Goal: Check status: Check status

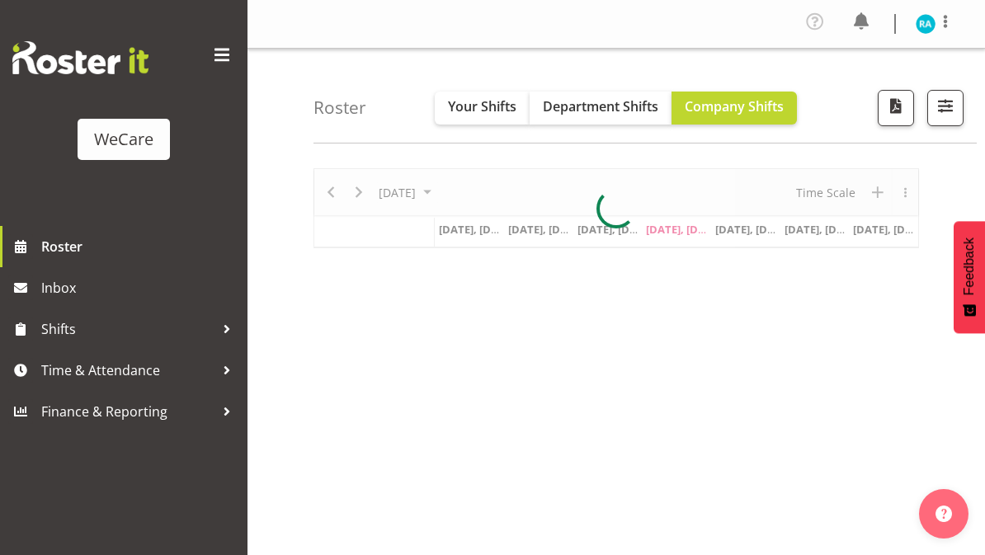
click at [223, 55] on span at bounding box center [222, 55] width 26 height 26
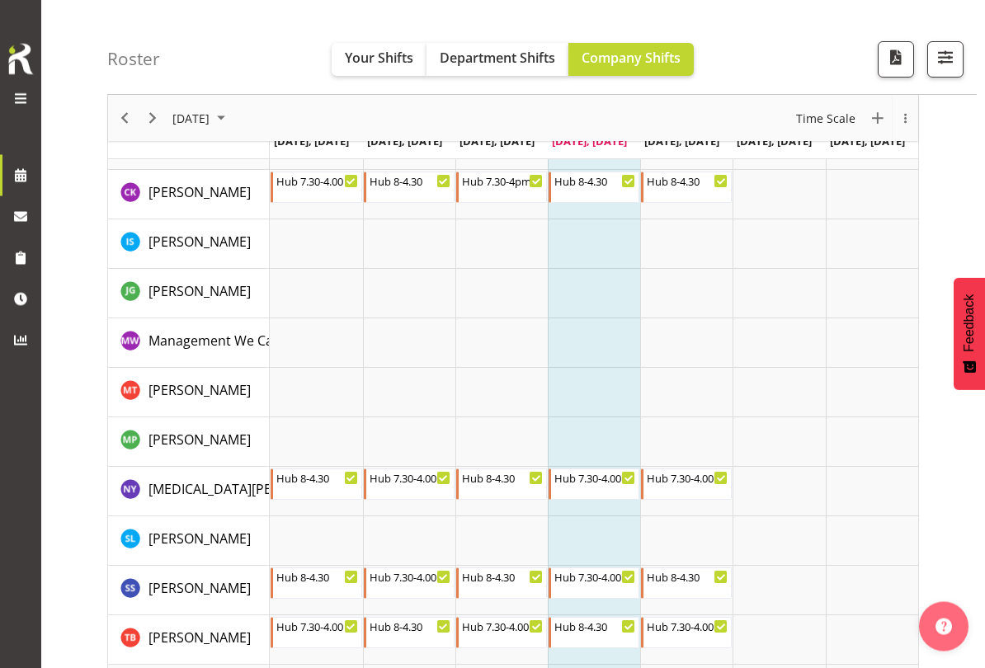
scroll to position [58, 0]
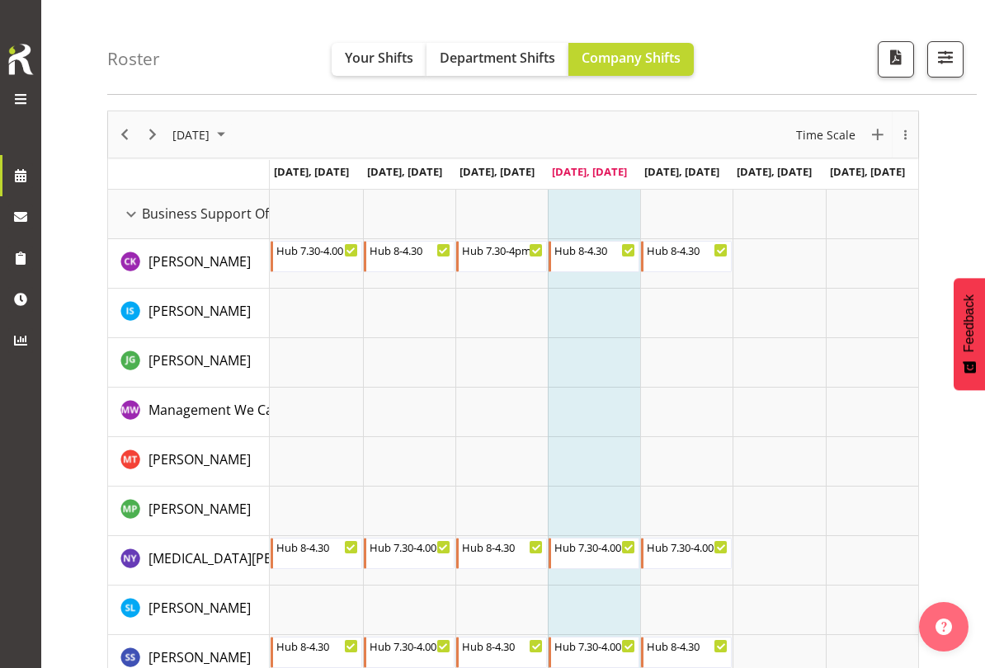
click at [963, 54] on button "button" at bounding box center [945, 59] width 36 height 36
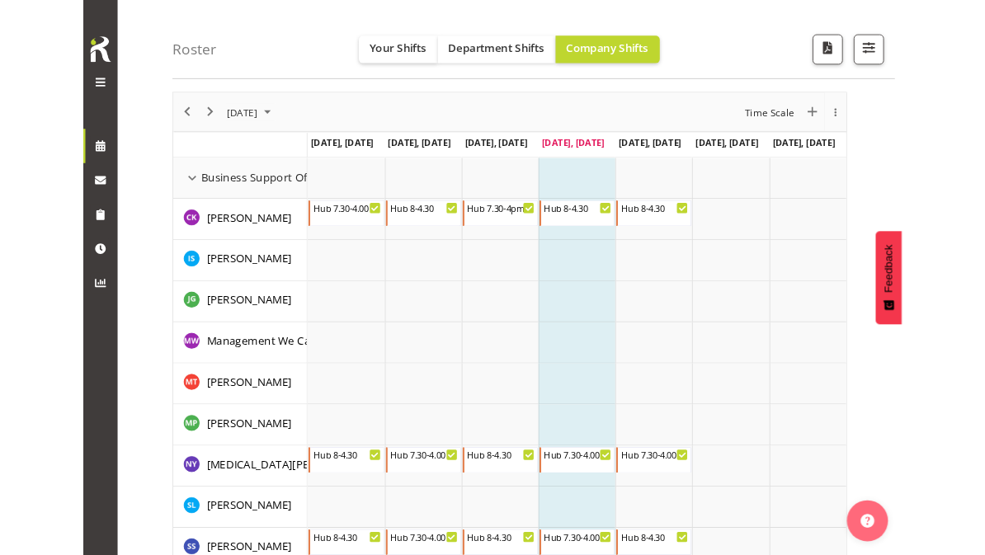
scroll to position [55, 0]
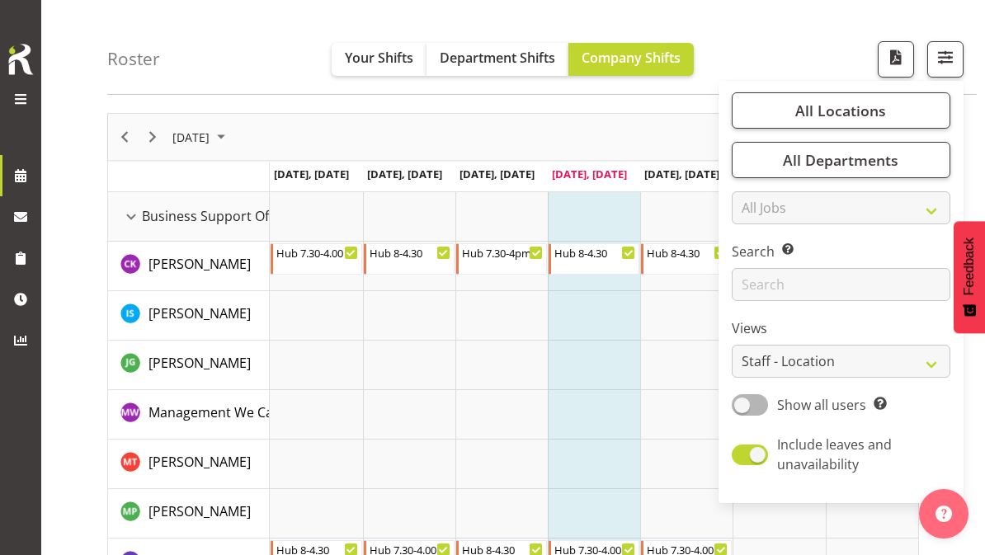
click at [793, 112] on button "All Locations" at bounding box center [841, 110] width 219 height 36
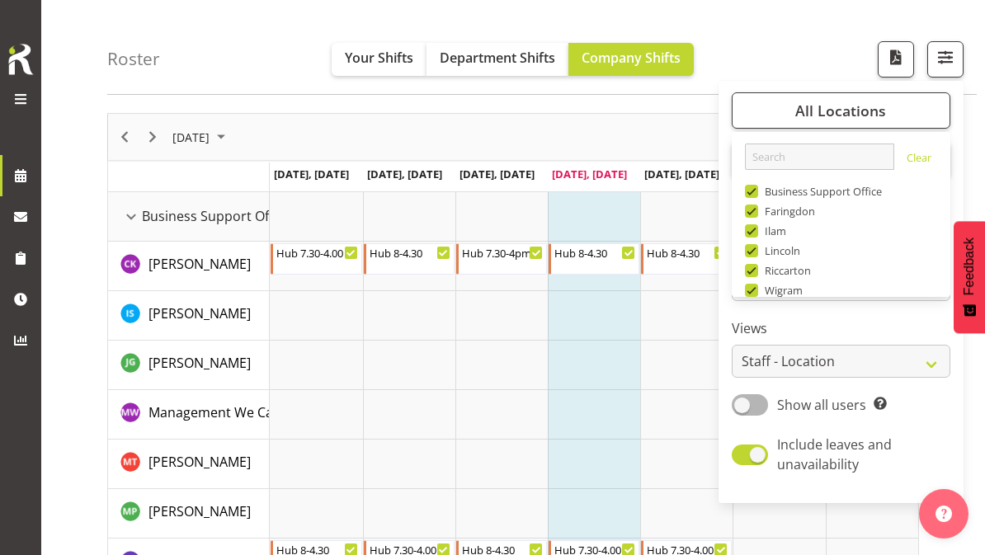
click at [748, 195] on span at bounding box center [751, 191] width 13 height 13
click at [748, 195] on input "Business Support Office" at bounding box center [750, 191] width 11 height 11
checkbox input "false"
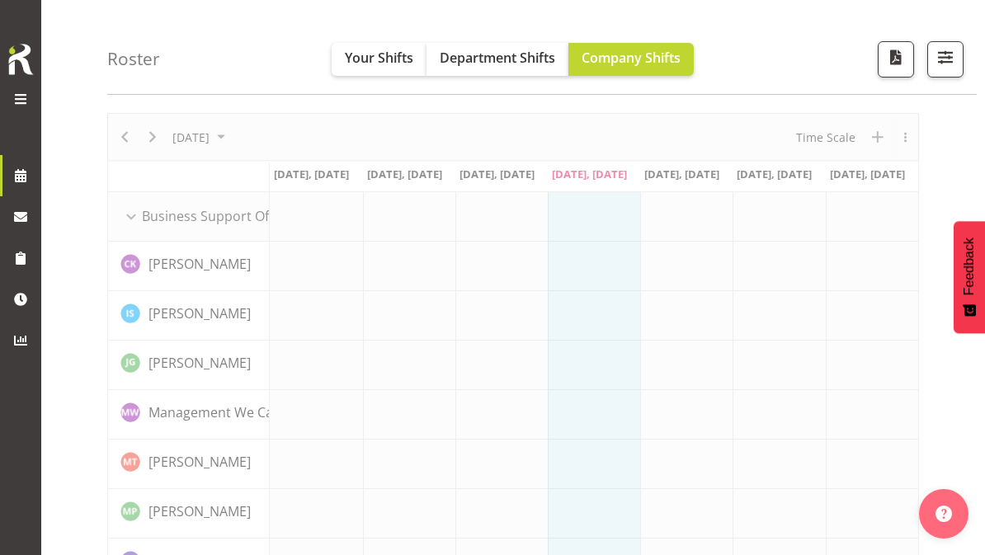
click at [936, 64] on span "button" at bounding box center [945, 56] width 21 height 21
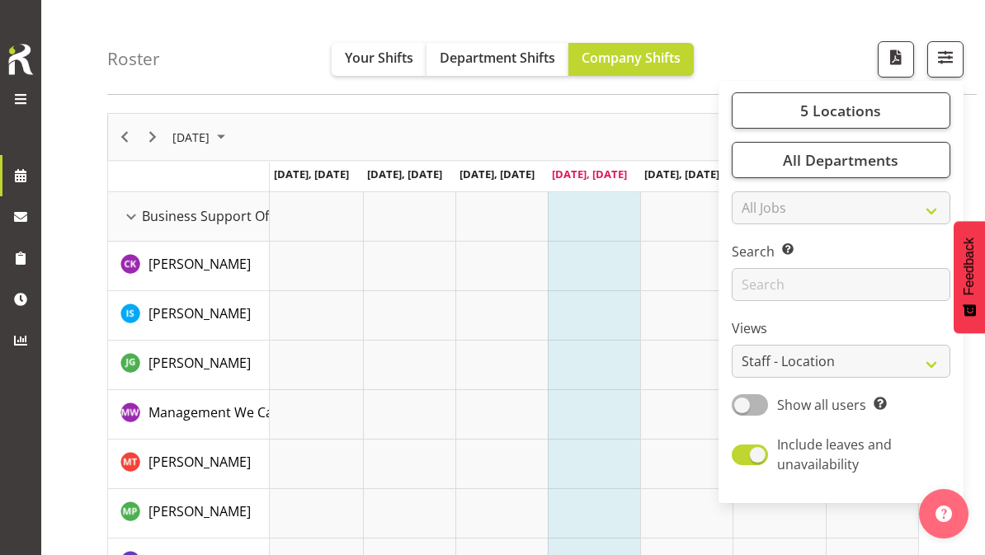
click at [953, 54] on span "button" at bounding box center [945, 56] width 21 height 21
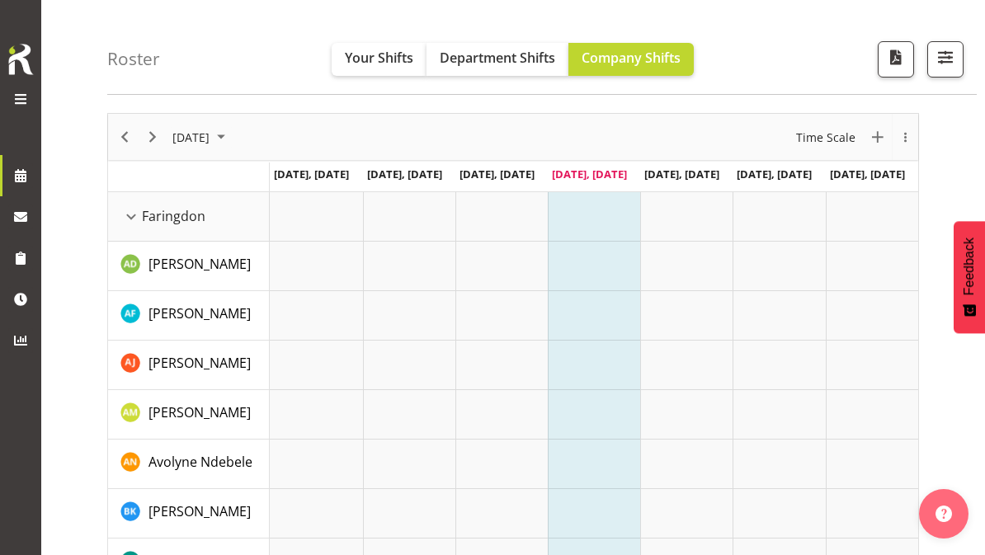
click at [942, 50] on span "button" at bounding box center [945, 56] width 21 height 21
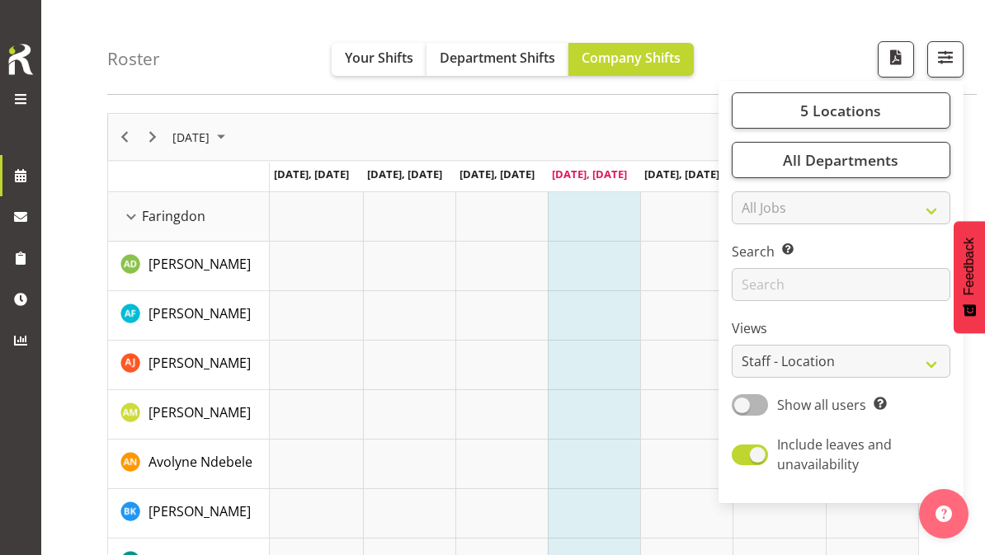
click at [771, 115] on button "5 Locations" at bounding box center [841, 110] width 219 height 36
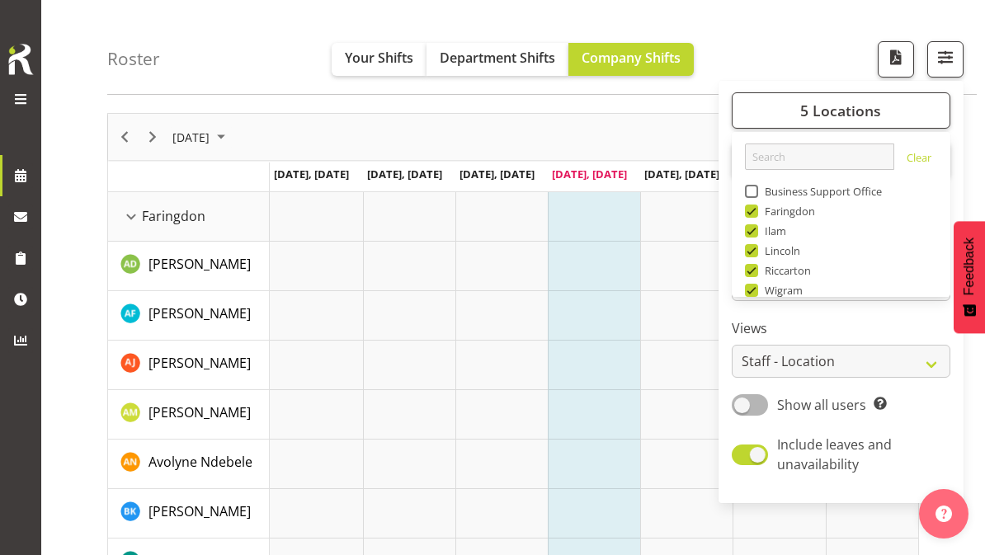
click at [756, 234] on span at bounding box center [751, 230] width 13 height 13
click at [756, 234] on input "Ilam" at bounding box center [750, 231] width 11 height 11
checkbox input "false"
click at [753, 254] on span at bounding box center [751, 250] width 13 height 13
click at [753, 254] on input "Lincoln" at bounding box center [750, 251] width 11 height 11
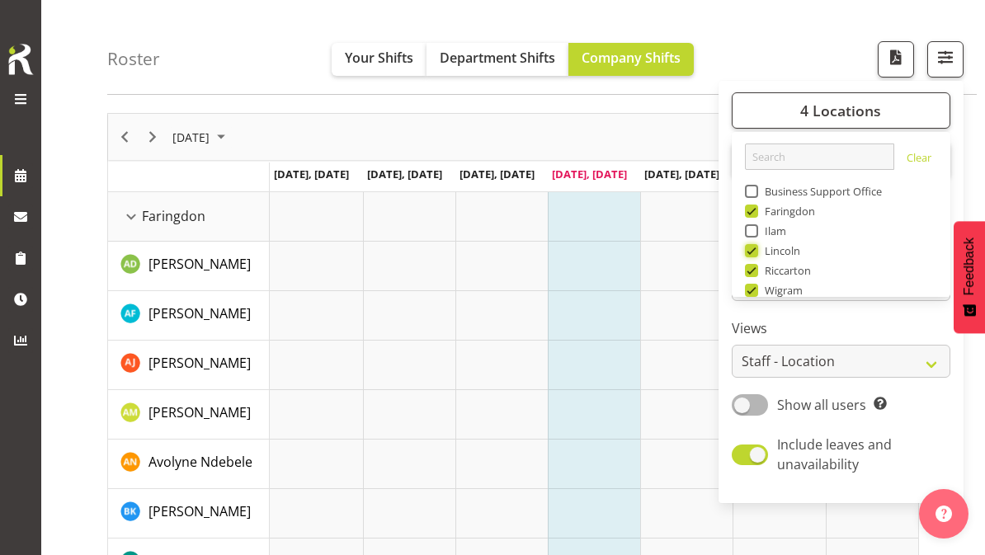
checkbox input "false"
click at [756, 275] on span at bounding box center [751, 270] width 13 height 13
click at [756, 275] on input "Riccarton" at bounding box center [750, 271] width 11 height 11
checkbox input "false"
click at [948, 64] on span "button" at bounding box center [945, 56] width 21 height 21
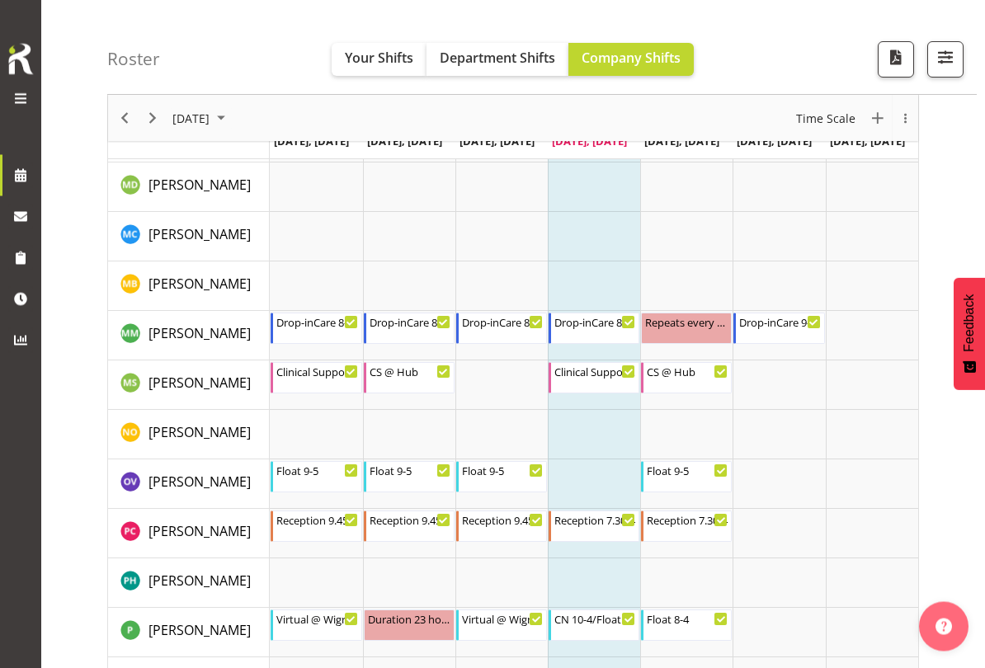
scroll to position [2527, 0]
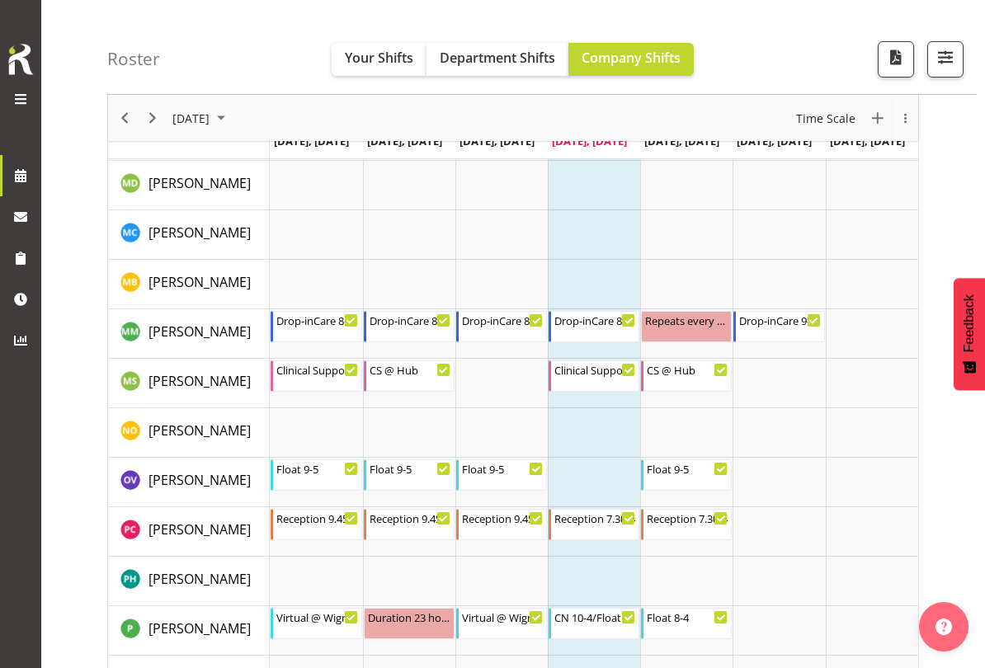
click at [928, 64] on button "button" at bounding box center [945, 59] width 36 height 36
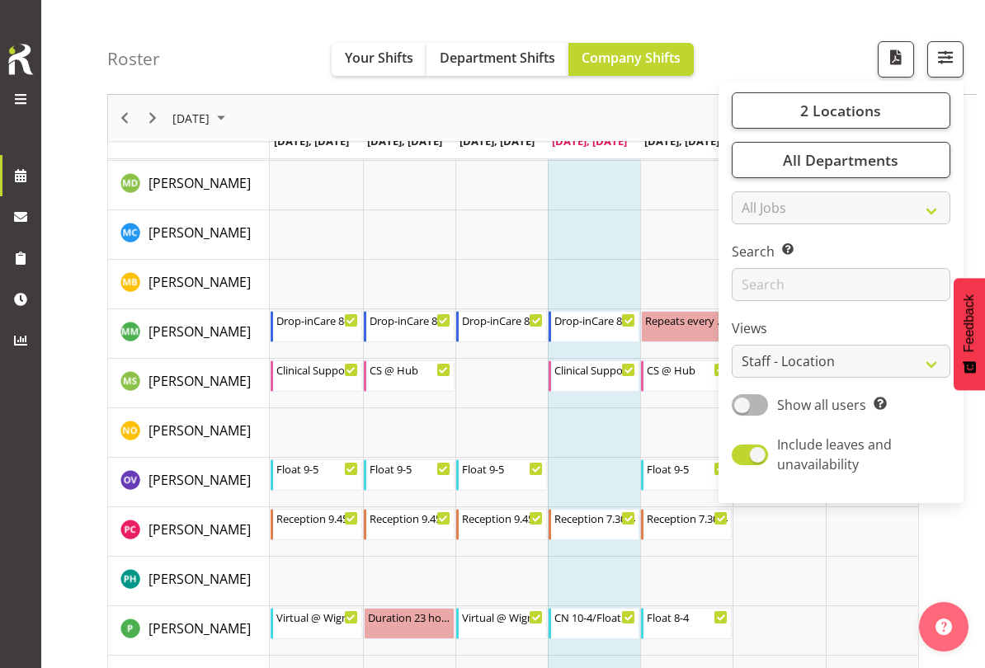
click at [843, 116] on span "2 Locations" at bounding box center [840, 111] width 81 height 20
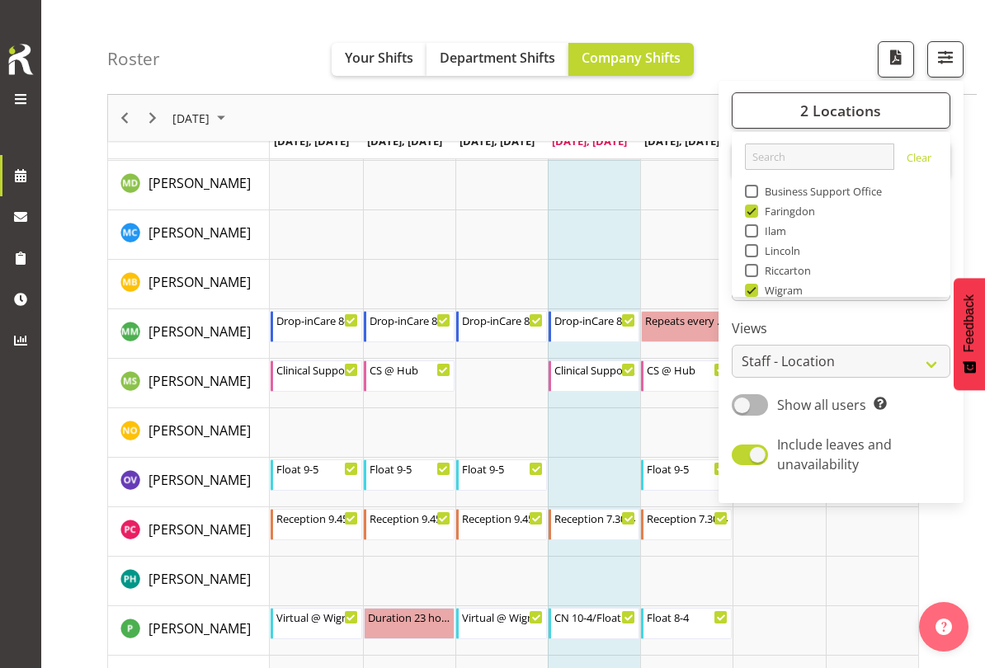
click at [789, 52] on div "Roster Your Shifts Department Shifts Company Shifts 2 Locations Clear Business …" at bounding box center [541, 47] width 869 height 95
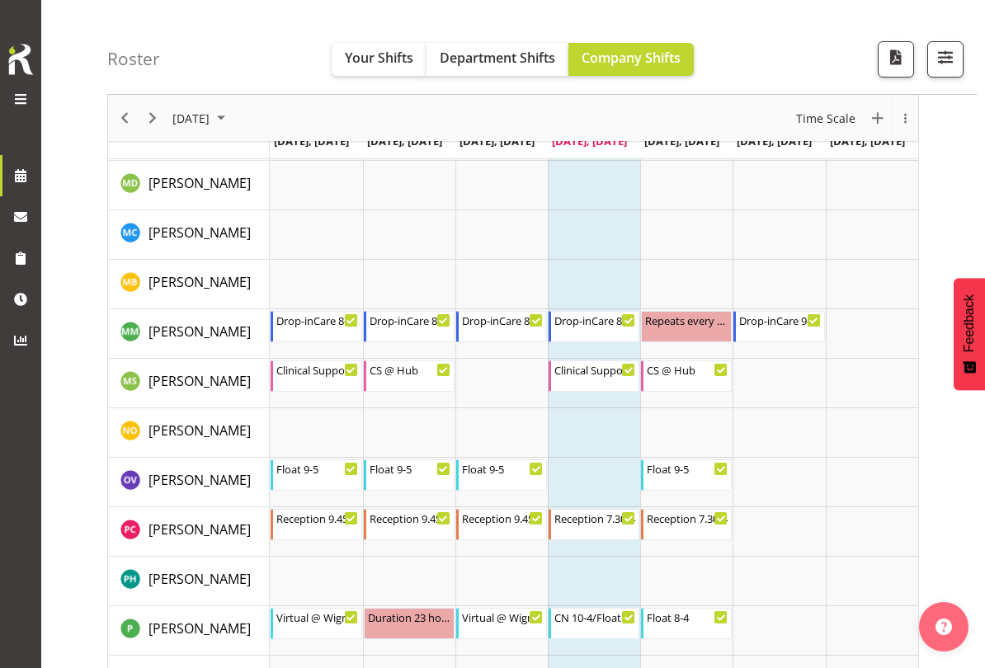
click at [378, 62] on span "Your Shifts" at bounding box center [379, 58] width 68 height 18
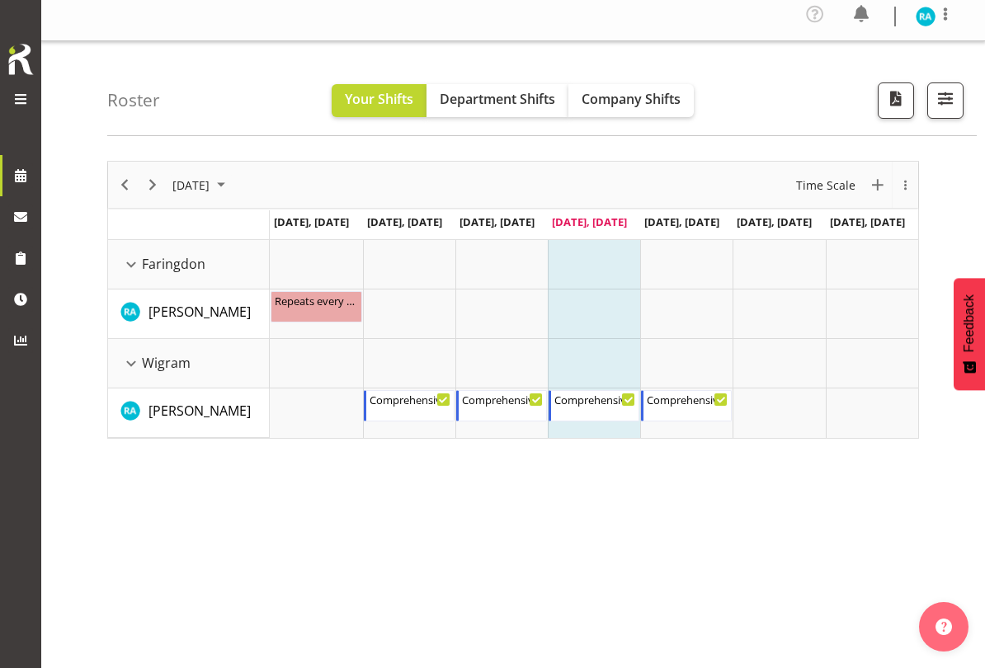
scroll to position [5, 0]
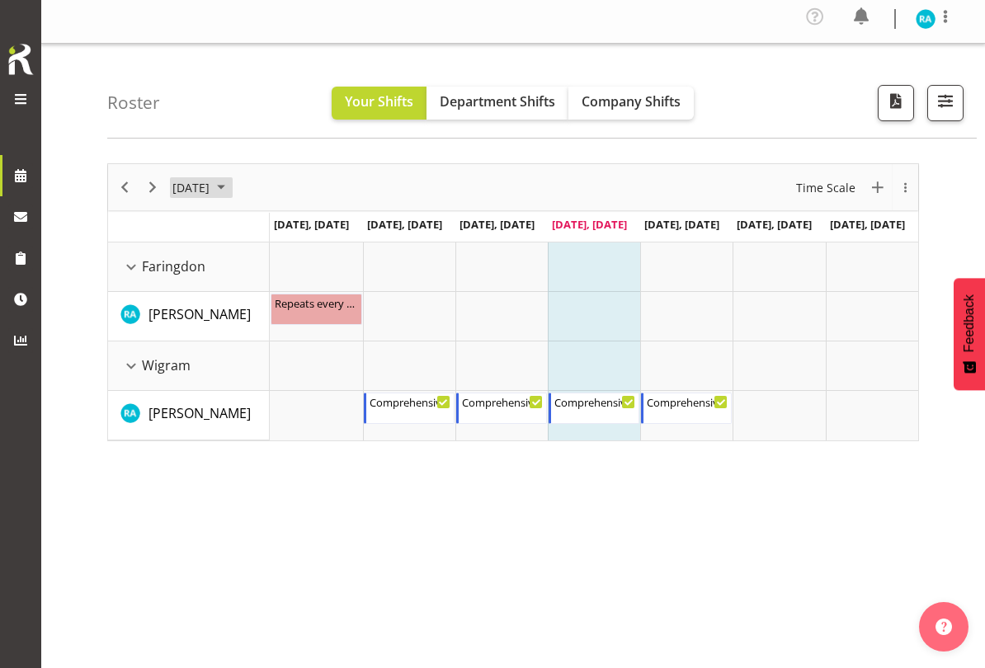
click at [211, 189] on span "[DATE]" at bounding box center [191, 187] width 40 height 21
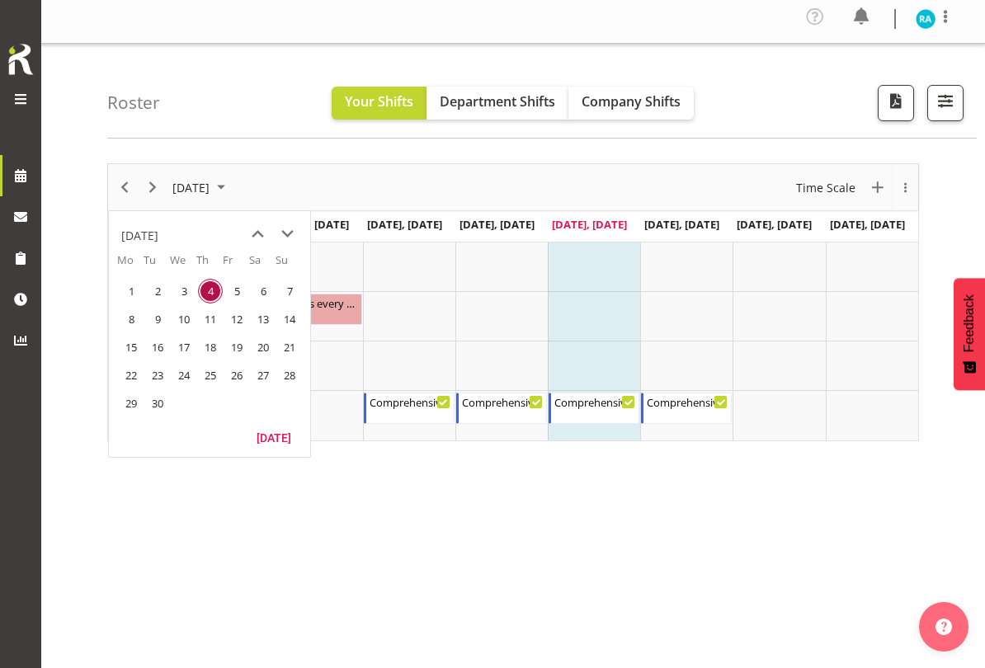
click at [130, 323] on span "8" at bounding box center [131, 319] width 25 height 25
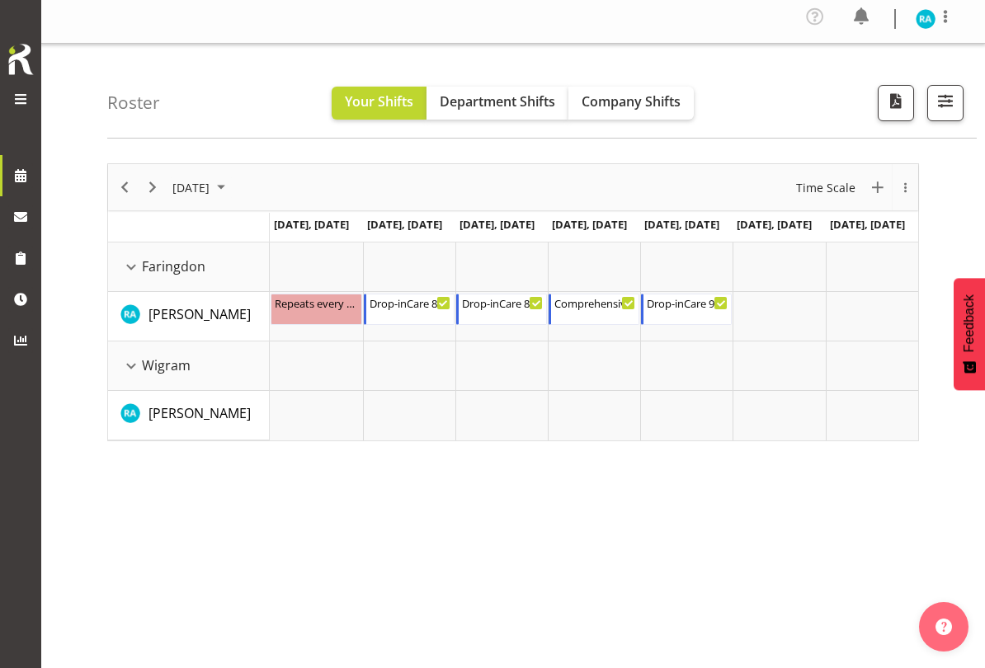
click at [651, 92] on span "Company Shifts" at bounding box center [631, 101] width 99 height 18
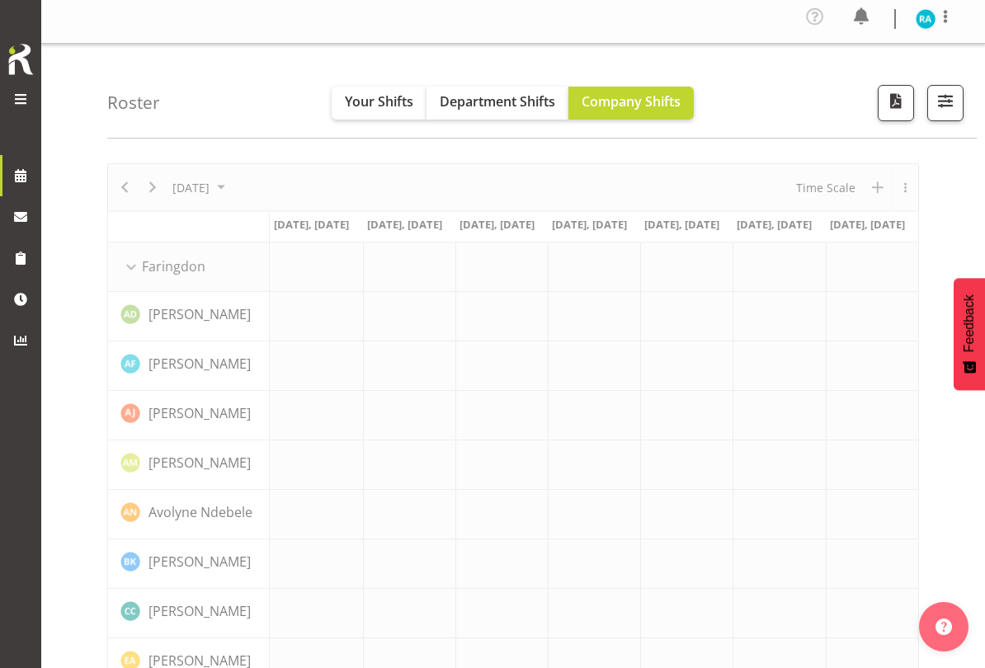
click at [935, 97] on span "button" at bounding box center [945, 100] width 21 height 21
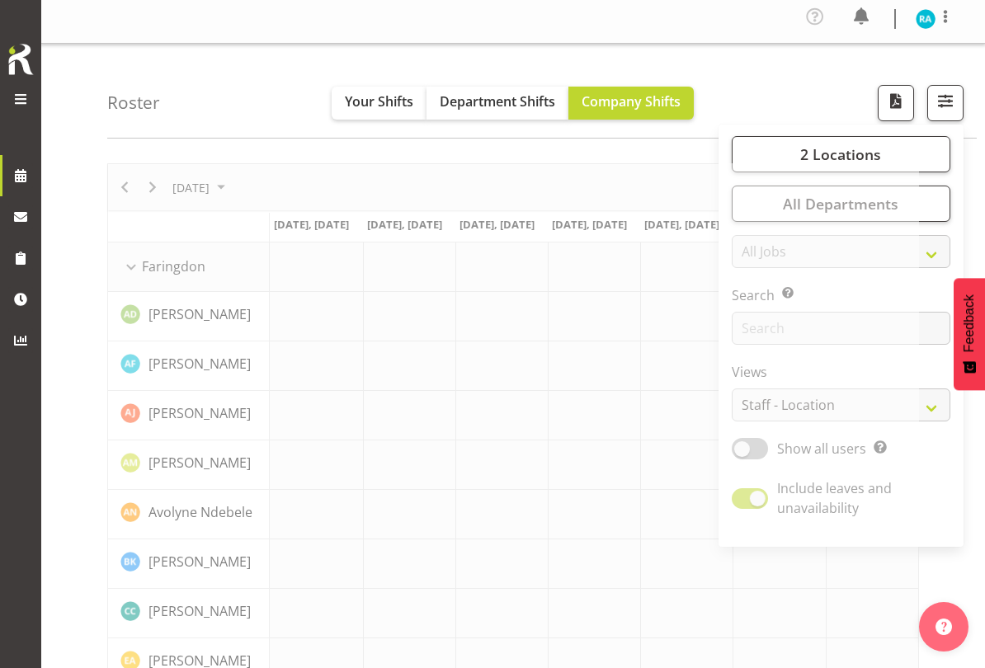
click at [841, 162] on span "2 Locations" at bounding box center [840, 154] width 81 height 20
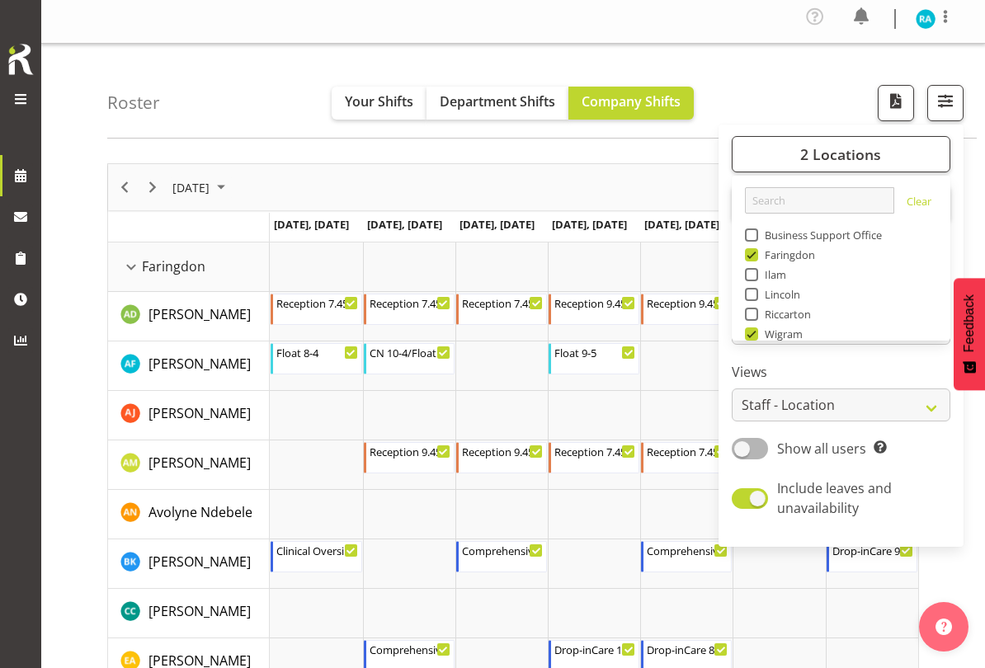
click at [751, 338] on span at bounding box center [751, 333] width 13 height 13
click at [751, 338] on input "Wigram" at bounding box center [750, 334] width 11 height 11
checkbox input "false"
click at [944, 101] on span "button" at bounding box center [945, 100] width 21 height 21
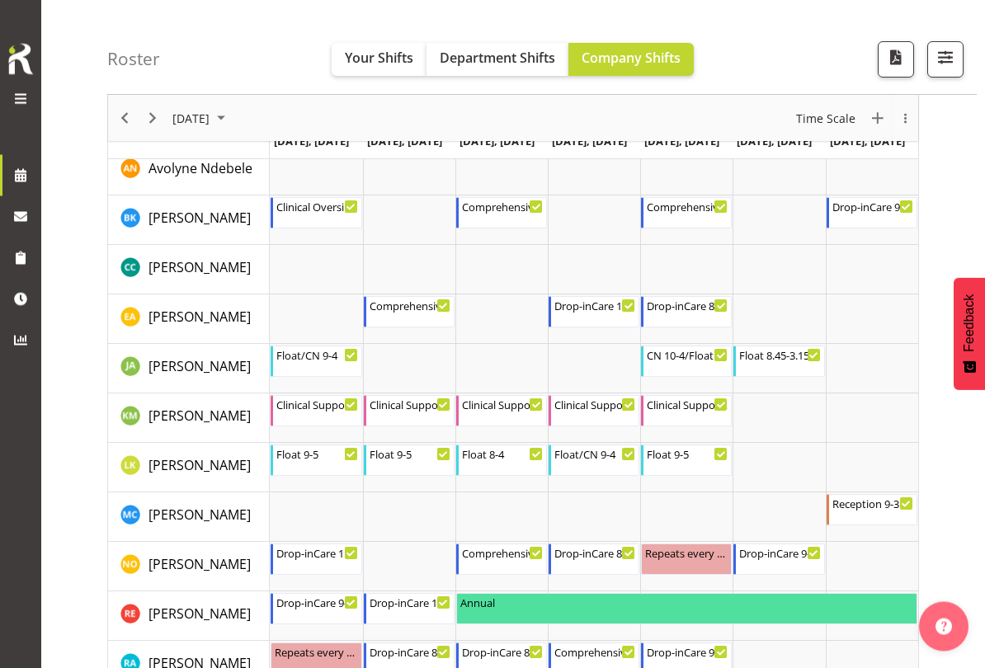
scroll to position [351, 0]
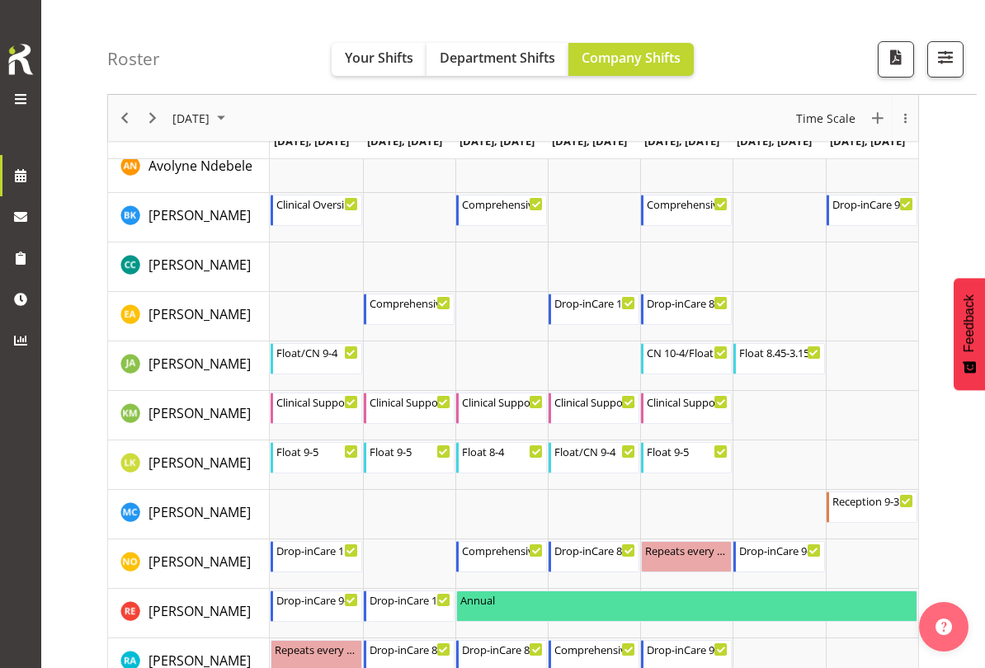
click at [377, 57] on span "Your Shifts" at bounding box center [379, 58] width 68 height 18
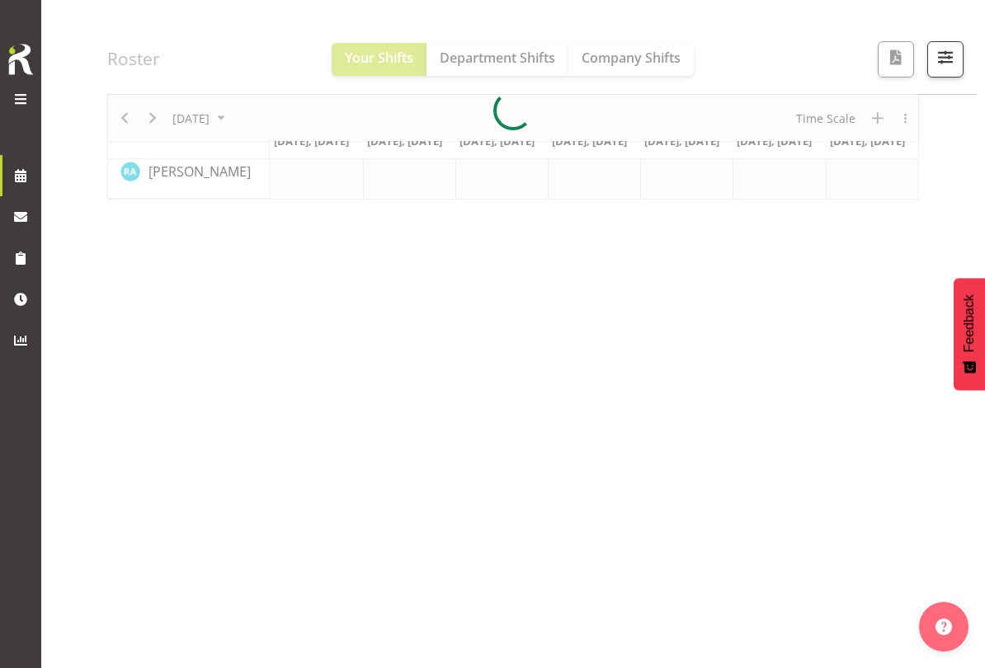
scroll to position [148, 0]
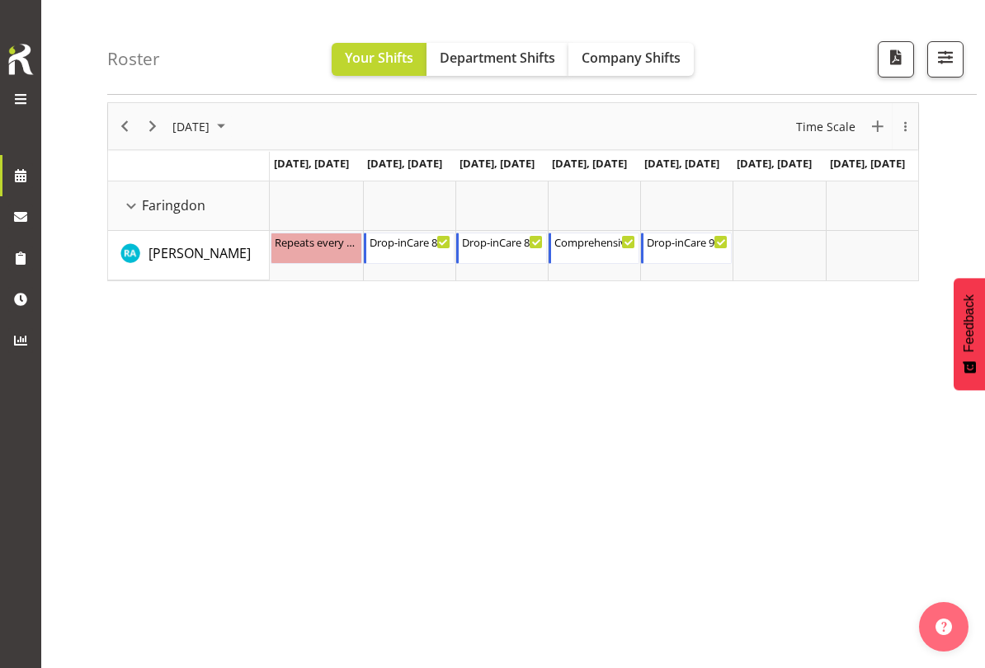
scroll to position [61, 0]
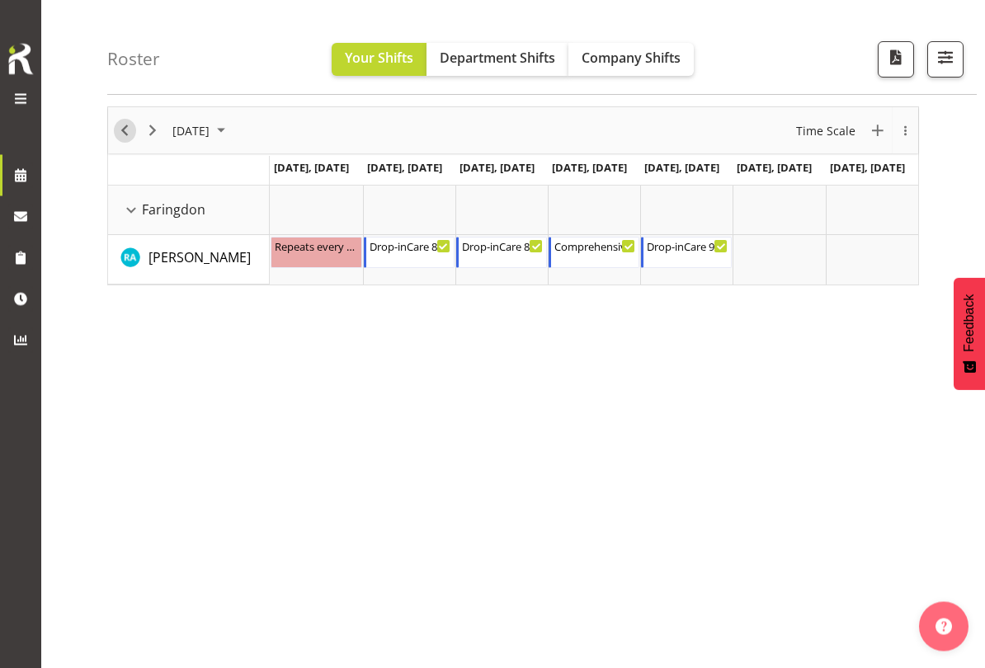
click at [131, 130] on span "Previous" at bounding box center [125, 131] width 20 height 21
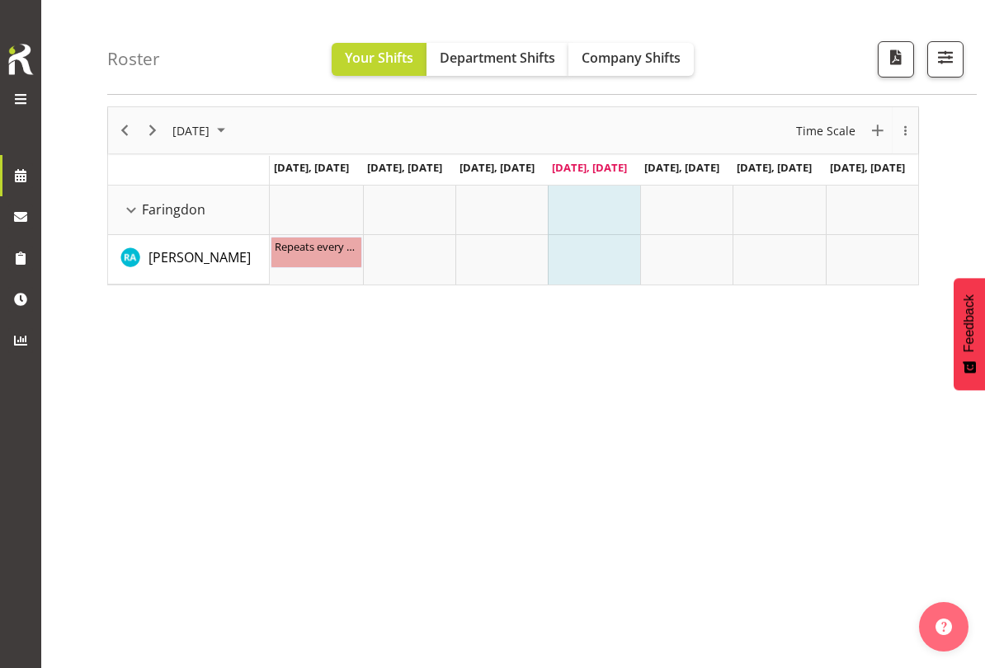
click at [935, 60] on span "button" at bounding box center [945, 56] width 21 height 21
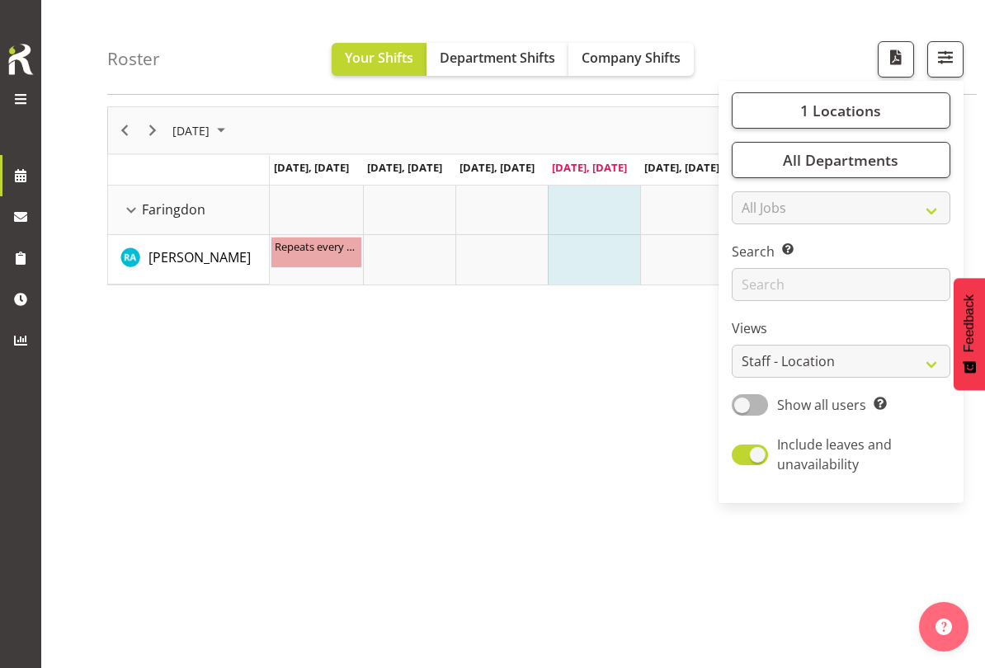
click at [824, 116] on span "1 Locations" at bounding box center [840, 111] width 81 height 20
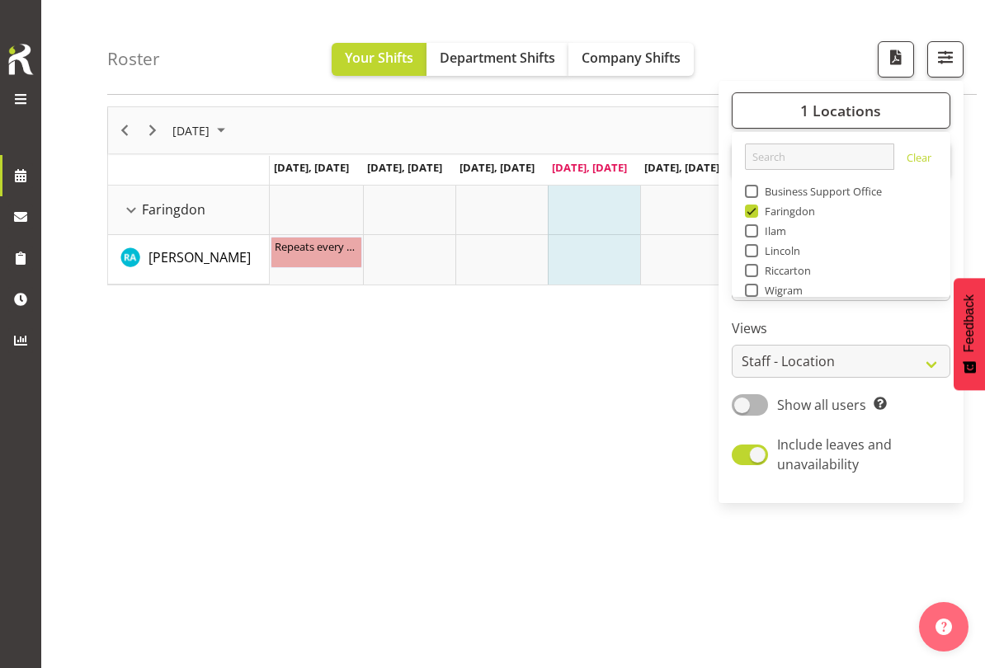
click at [746, 276] on span at bounding box center [751, 270] width 13 height 13
click at [746, 276] on input "Riccarton" at bounding box center [750, 271] width 11 height 11
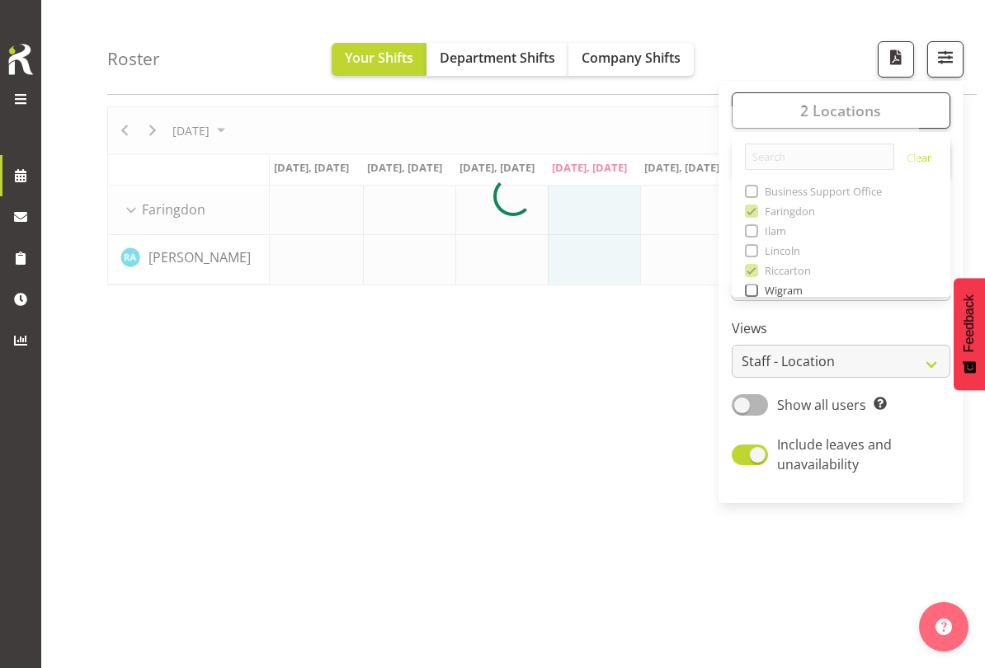
click at [753, 206] on div at bounding box center [513, 195] width 812 height 179
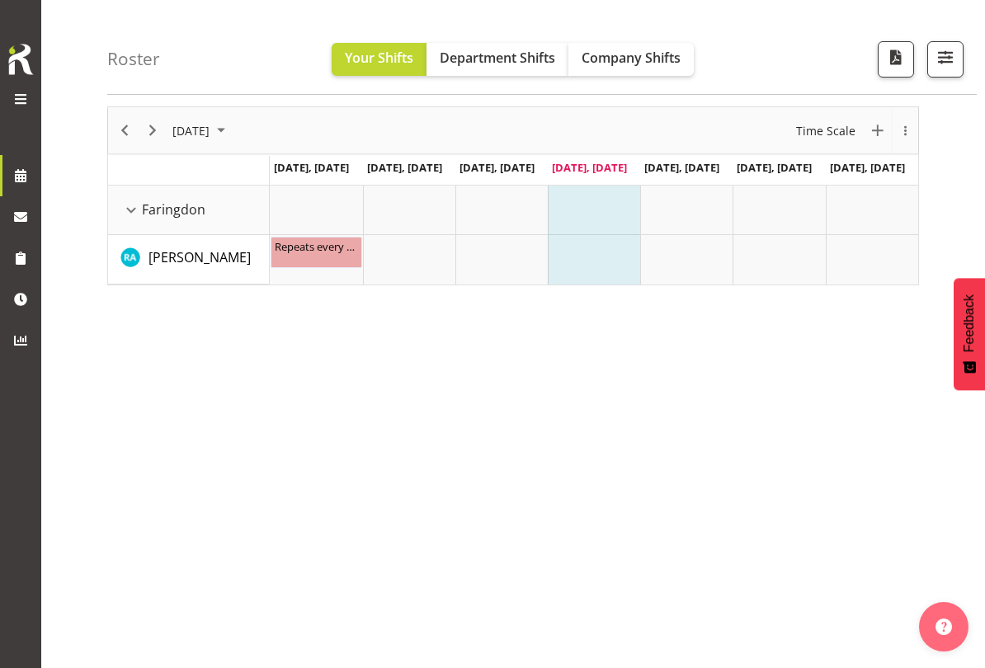
click at [889, 64] on span "button" at bounding box center [895, 56] width 21 height 21
click at [940, 46] on span "button" at bounding box center [945, 56] width 21 height 21
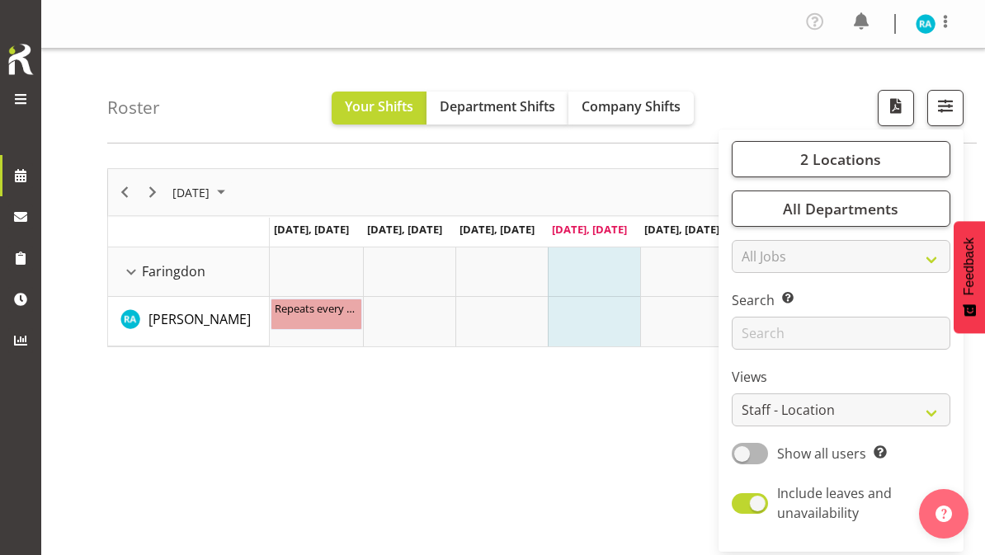
click at [869, 161] on span "2 Locations" at bounding box center [840, 159] width 81 height 20
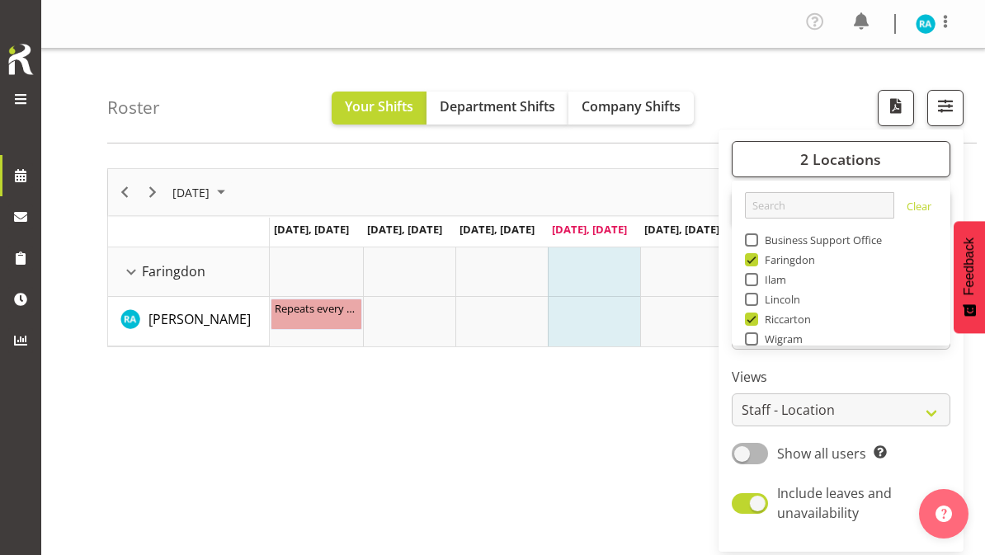
click at [751, 319] on span at bounding box center [751, 319] width 13 height 13
click at [751, 319] on input "Riccarton" at bounding box center [750, 319] width 11 height 11
checkbox input "false"
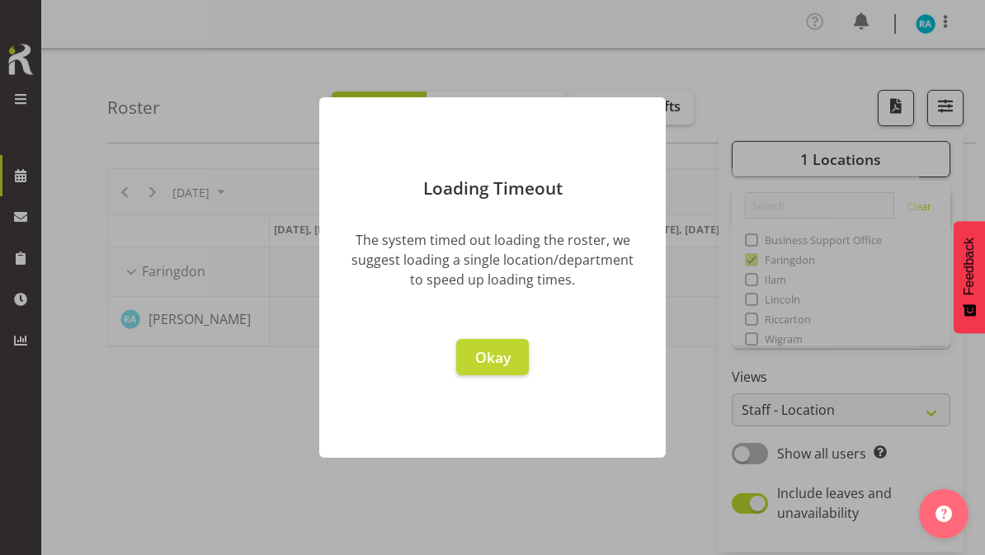
click at [510, 359] on span "Okay" at bounding box center [492, 357] width 35 height 20
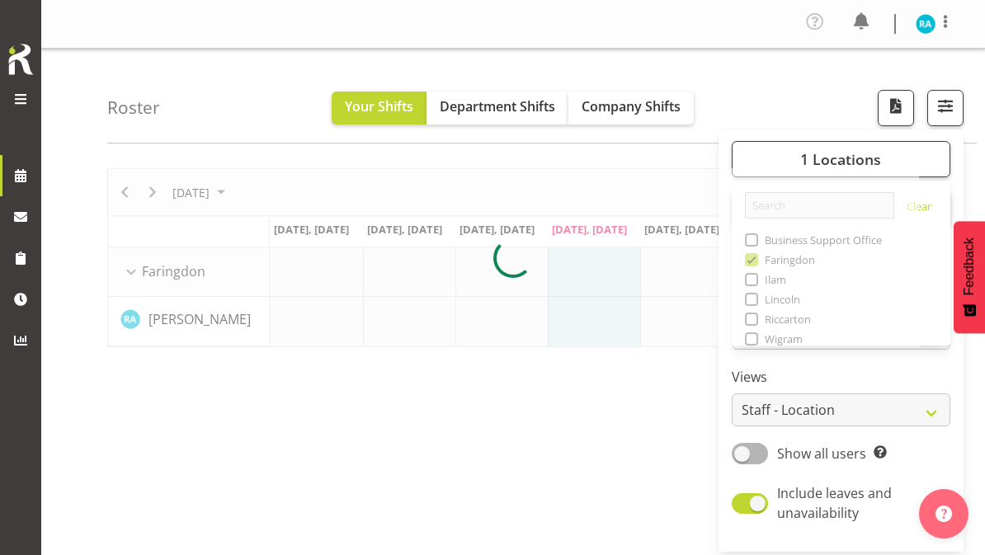
click at [742, 341] on div at bounding box center [492, 277] width 985 height 555
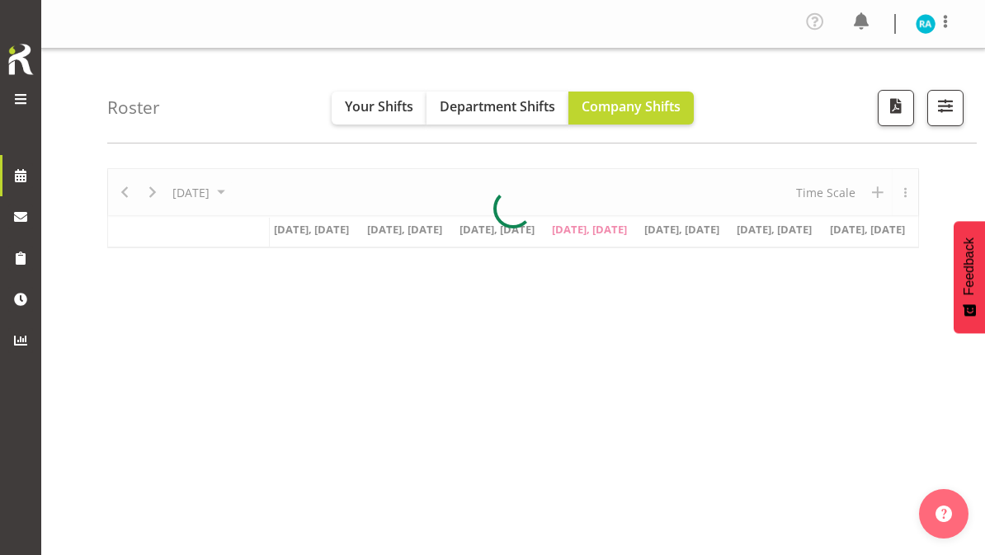
select select "location"
click at [956, 106] on span "button" at bounding box center [945, 105] width 21 height 21
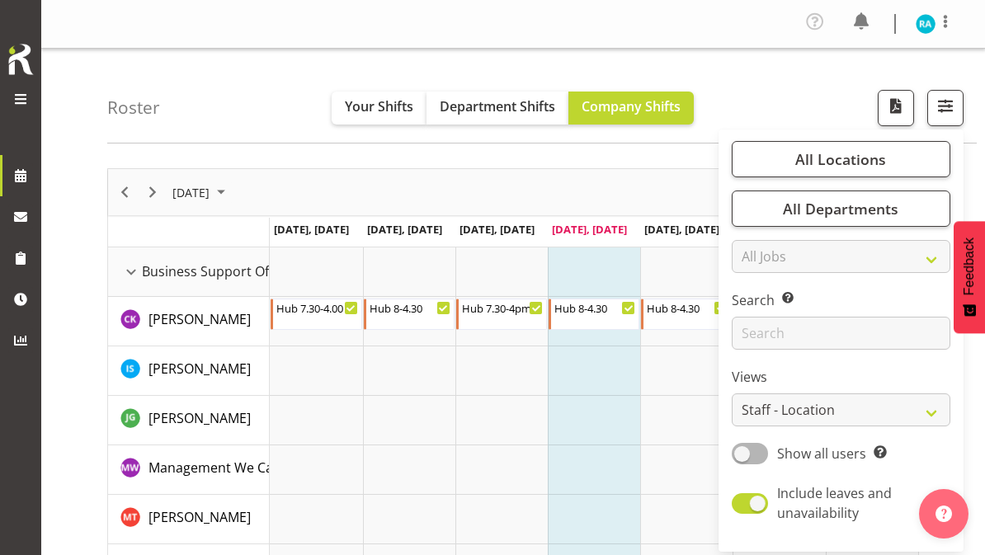
click at [839, 170] on button "All Locations" at bounding box center [841, 159] width 219 height 36
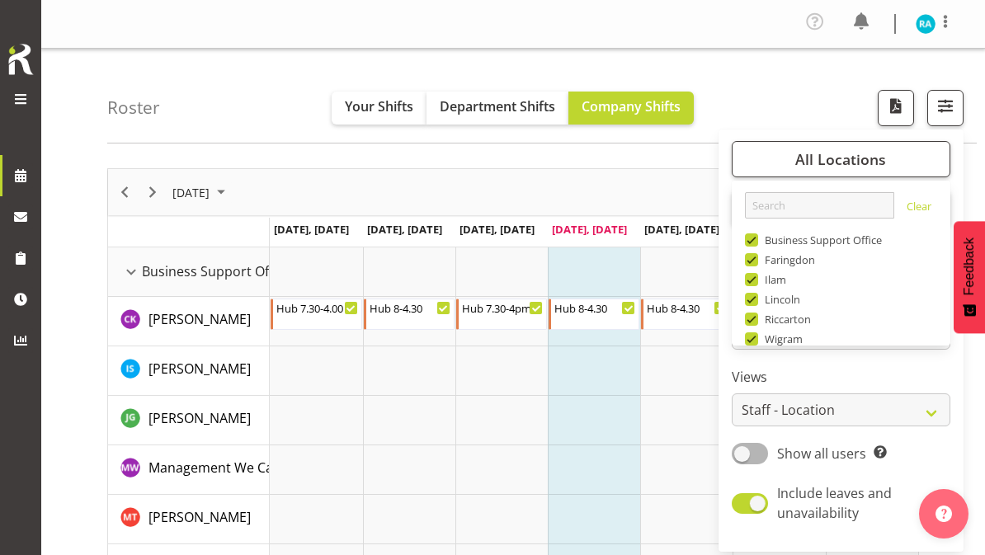
click at [758, 323] on span at bounding box center [751, 319] width 13 height 13
click at [756, 323] on input "Riccarton" at bounding box center [750, 319] width 11 height 11
checkbox input "false"
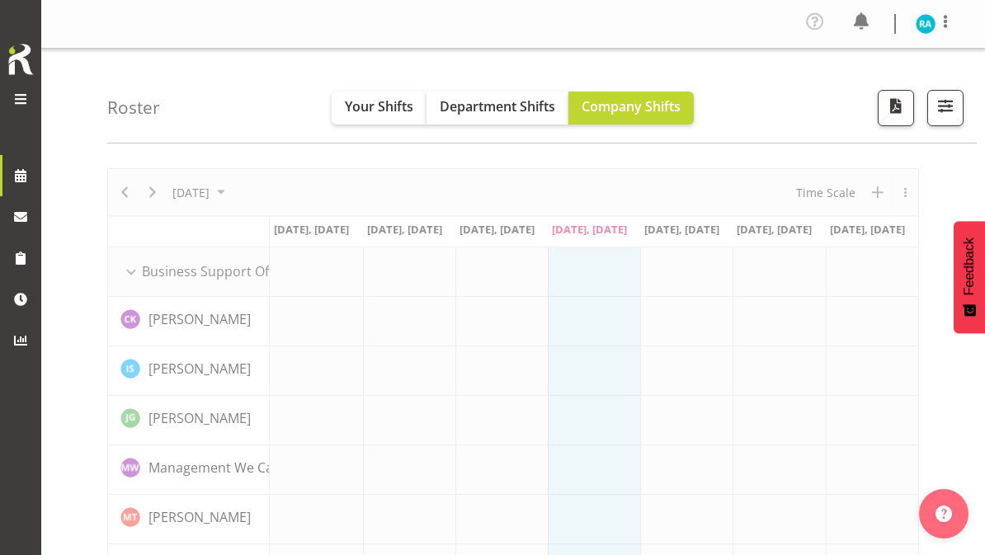
click at [384, 120] on button "Your Shifts" at bounding box center [379, 108] width 95 height 33
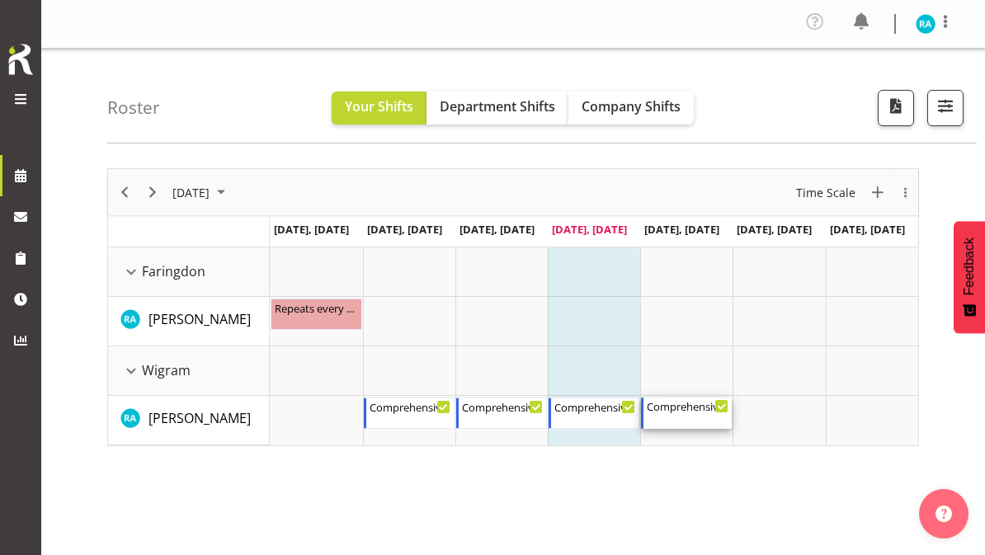
click at [664, 419] on div "Comprehensive Consult 9-5 9:00 AM - 5:00 PM" at bounding box center [688, 413] width 82 height 31
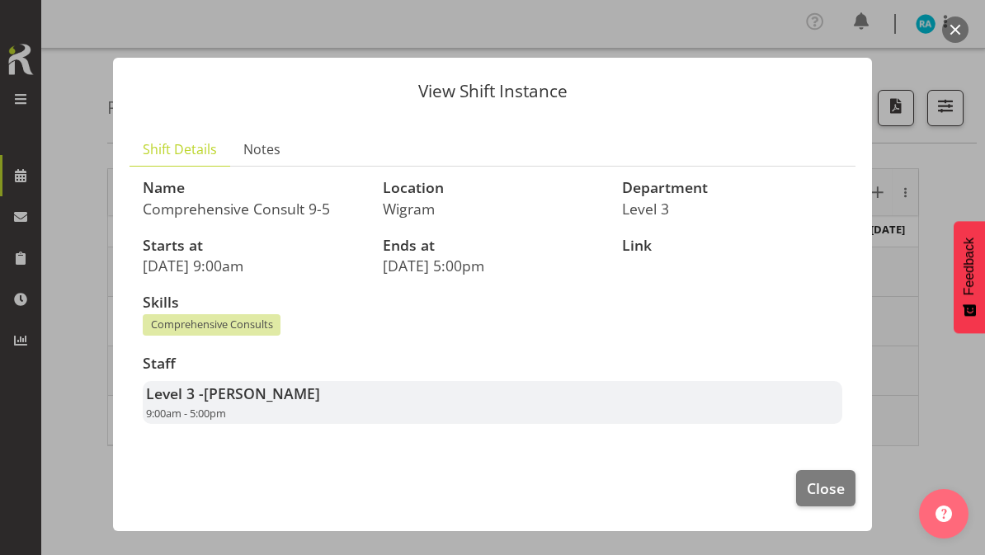
click at [837, 491] on span "Close" at bounding box center [826, 488] width 38 height 21
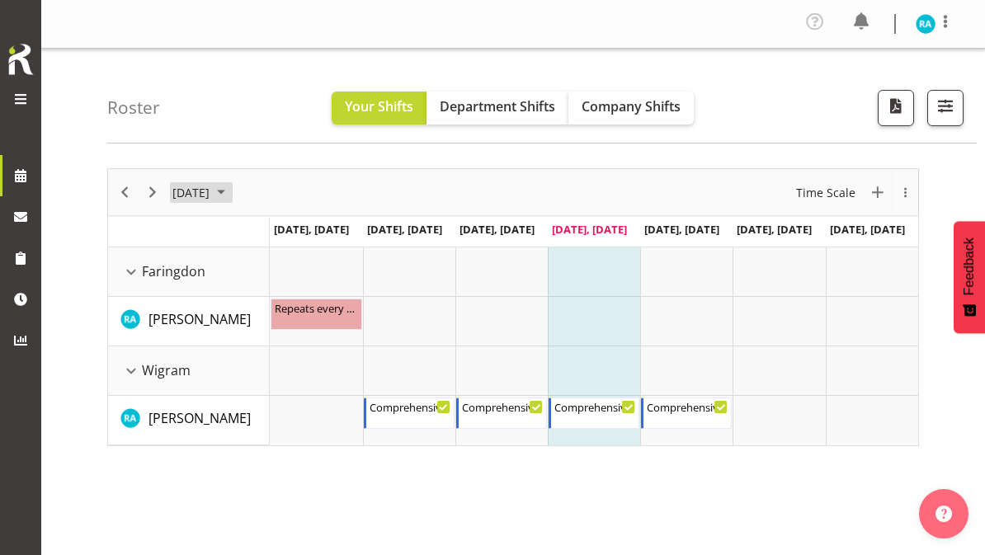
click at [231, 195] on span "September 2025" at bounding box center [221, 192] width 20 height 21
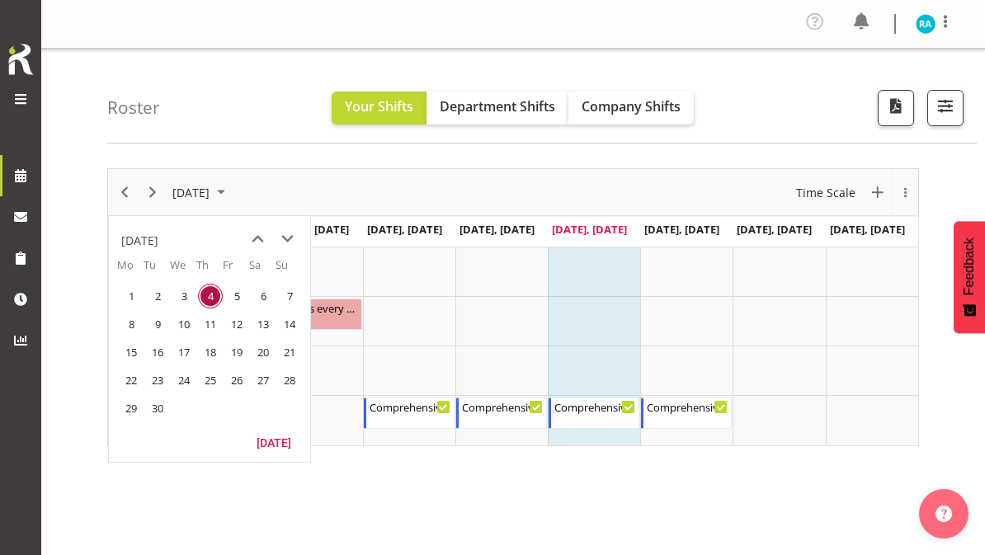
click at [288, 239] on span "next month" at bounding box center [287, 239] width 29 height 30
click at [211, 193] on span "[DATE]" at bounding box center [191, 192] width 40 height 21
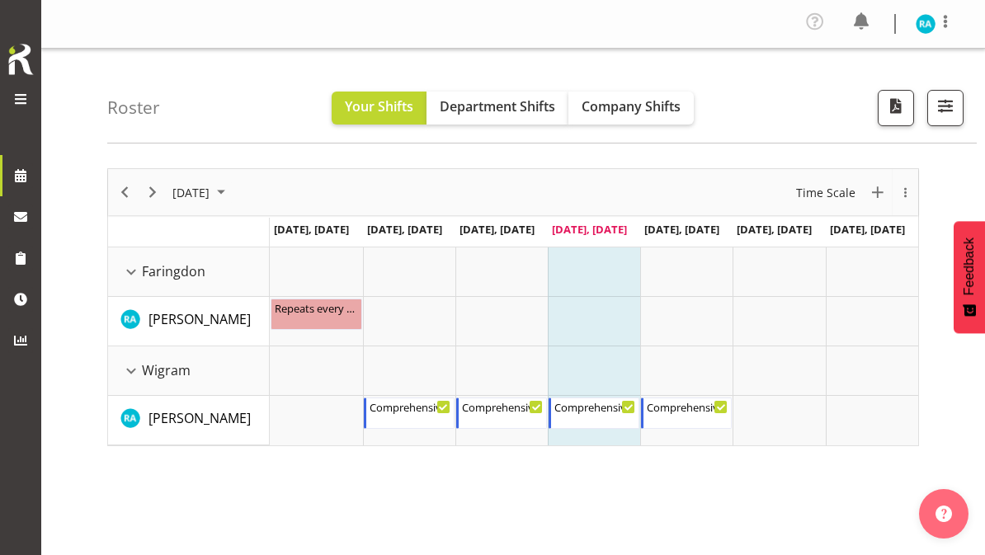
click at [211, 186] on span "[DATE]" at bounding box center [191, 192] width 40 height 21
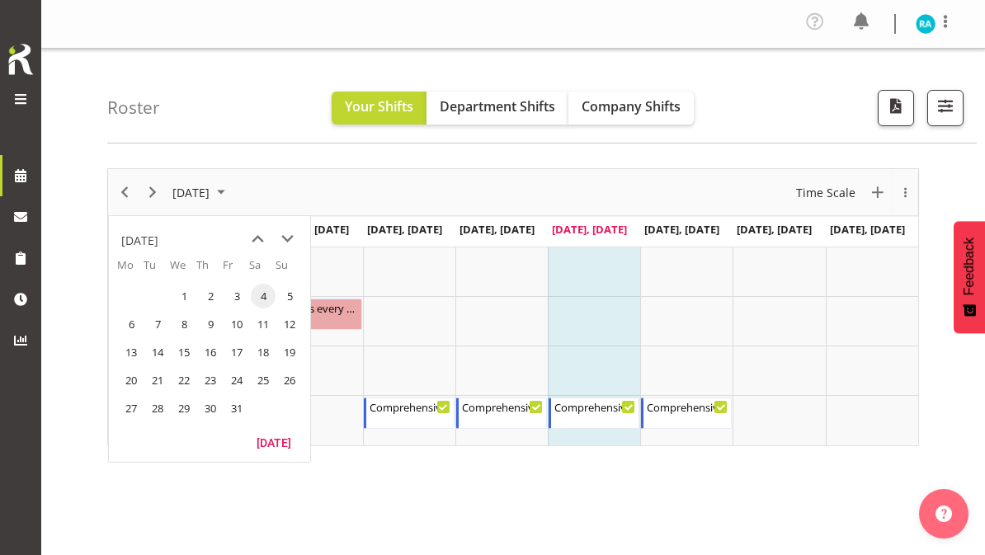
click at [231, 196] on span "September 2025" at bounding box center [221, 192] width 20 height 21
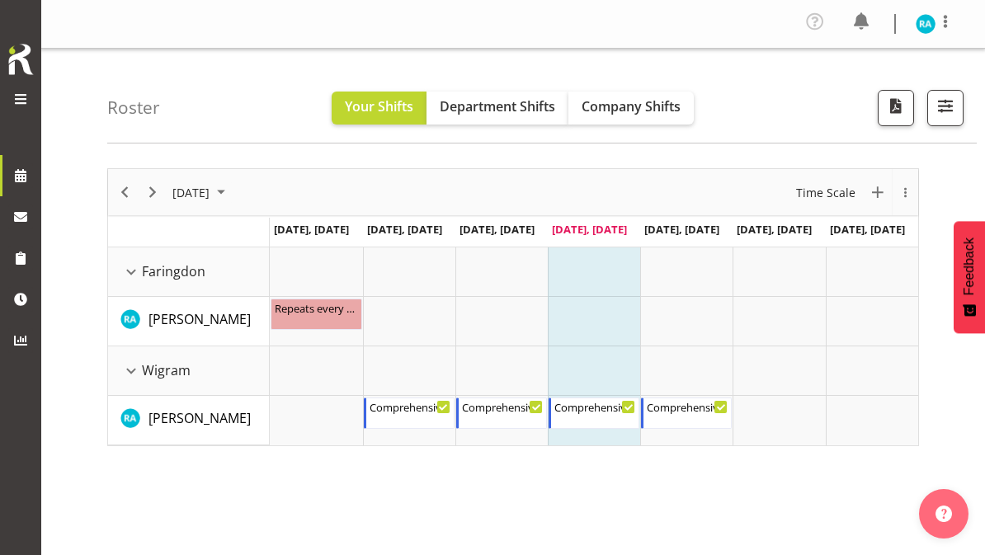
click at [231, 191] on span "September 2025" at bounding box center [221, 192] width 20 height 21
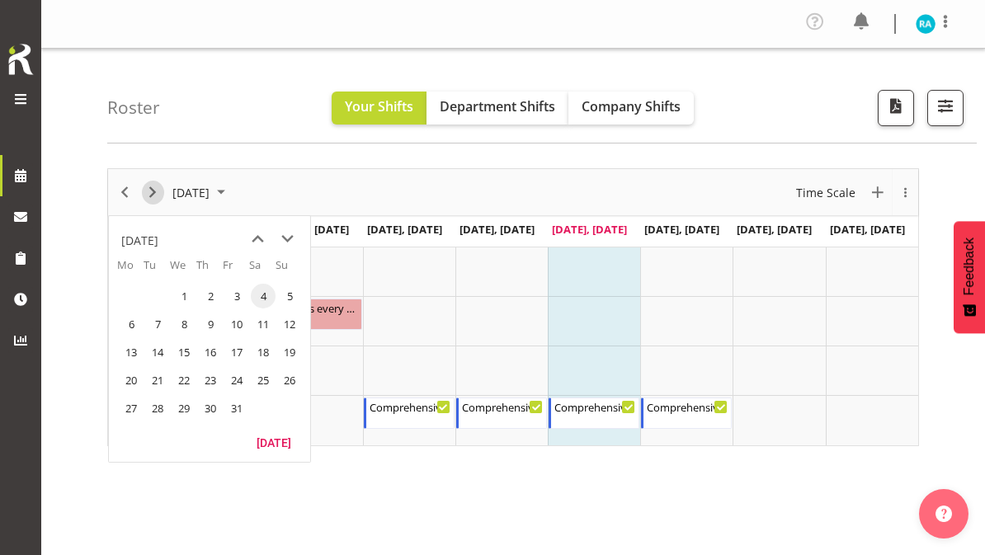
click at [160, 192] on span "Next" at bounding box center [153, 192] width 20 height 21
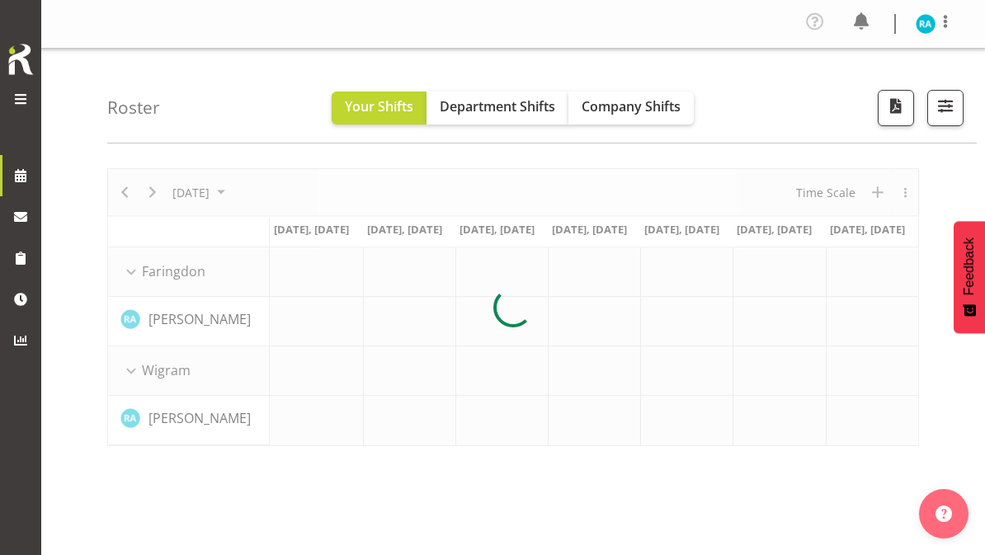
click at [255, 187] on div at bounding box center [513, 307] width 812 height 278
click at [257, 194] on div at bounding box center [513, 307] width 812 height 278
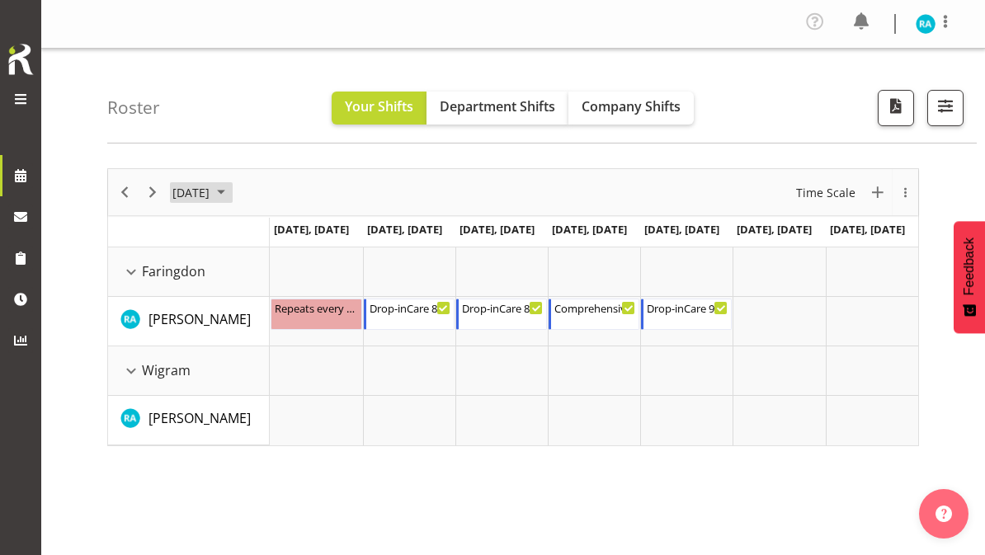
click at [198, 192] on span "[DATE]" at bounding box center [191, 192] width 40 height 21
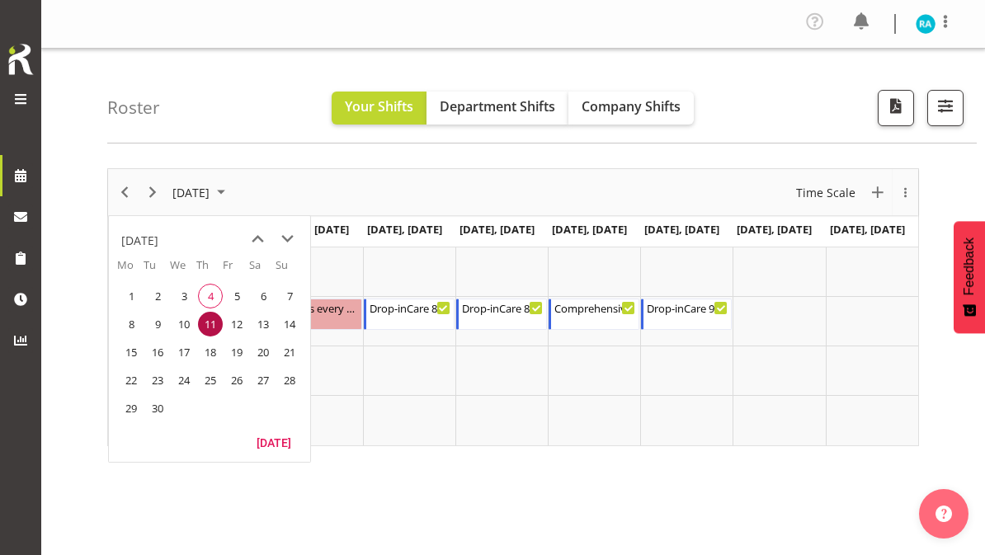
click at [231, 199] on span "September 2025" at bounding box center [221, 192] width 20 height 21
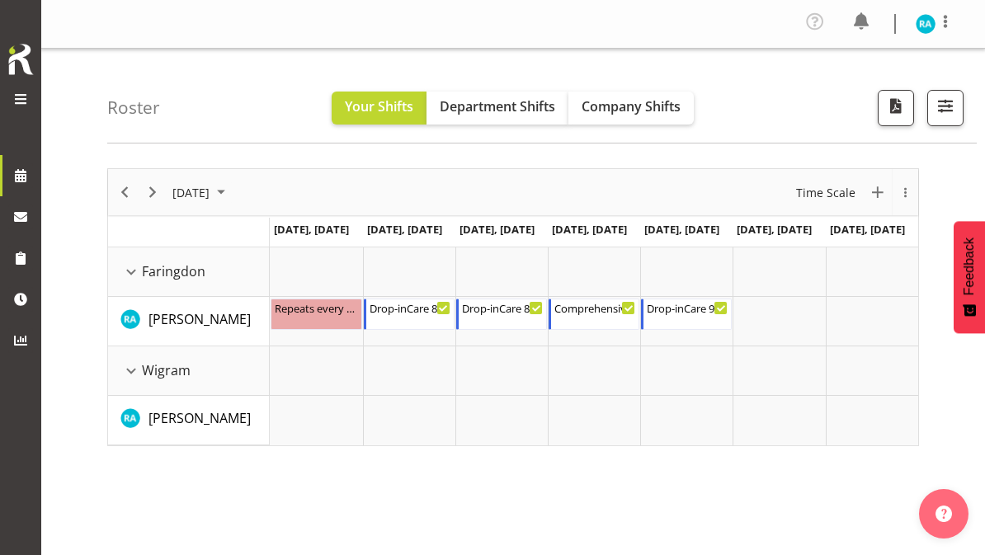
click at [211, 184] on span "[DATE]" at bounding box center [191, 192] width 40 height 21
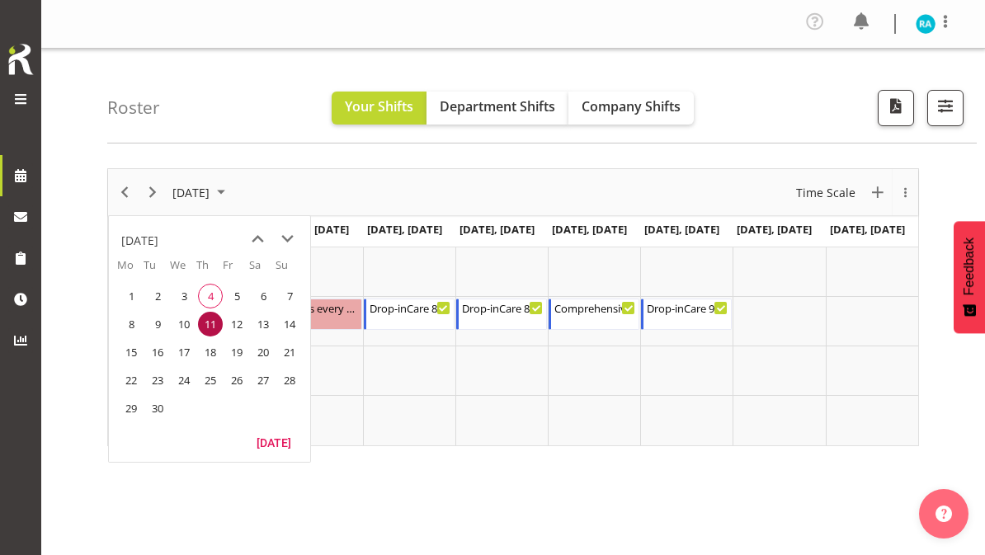
click at [163, 412] on span "30" at bounding box center [157, 408] width 25 height 25
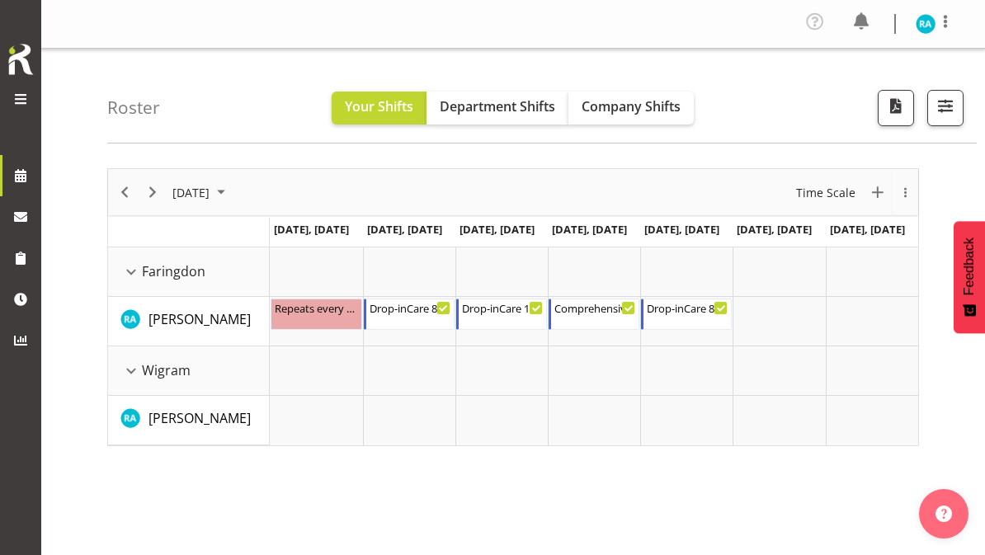
click at [211, 200] on span "[DATE]" at bounding box center [191, 192] width 40 height 21
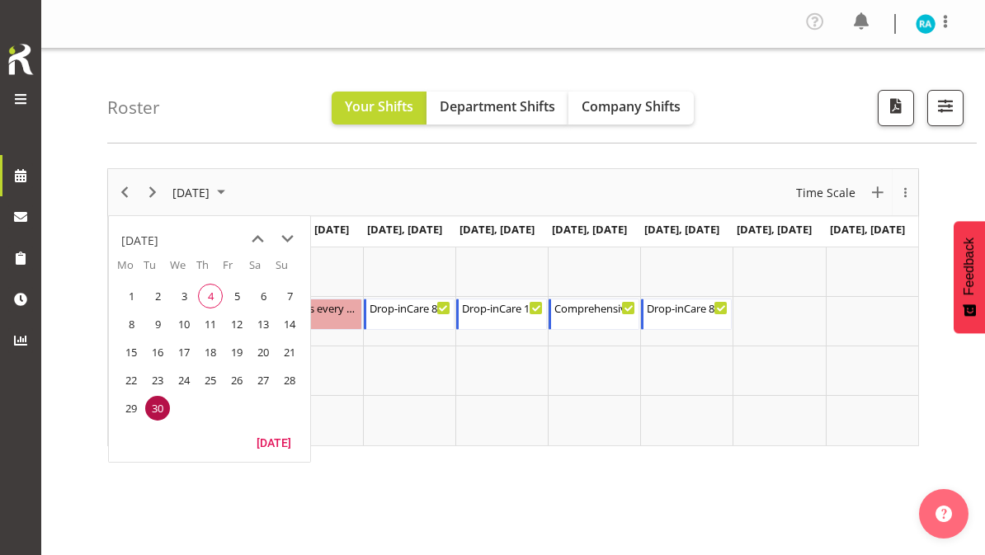
click at [288, 245] on span "next month" at bounding box center [287, 239] width 29 height 30
click at [236, 411] on span "31" at bounding box center [236, 408] width 25 height 25
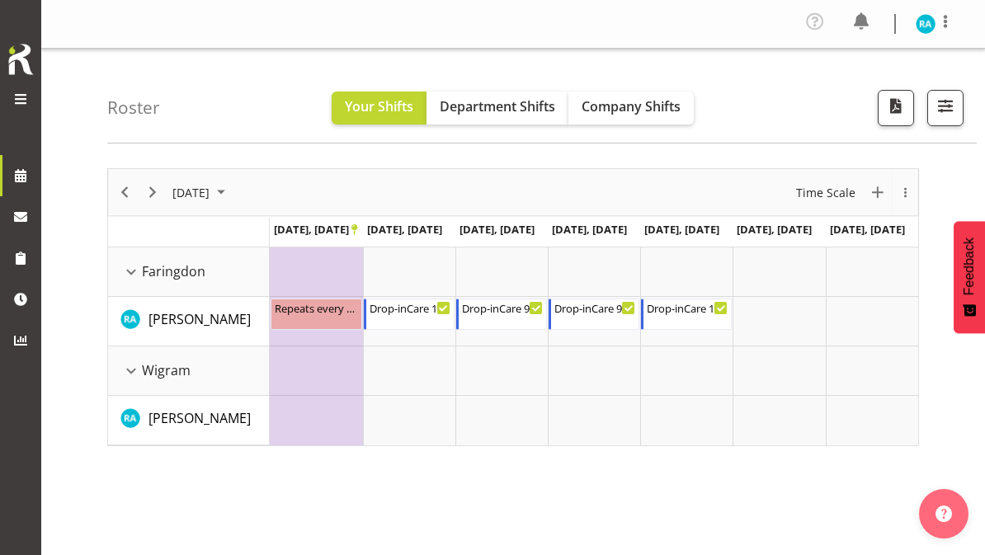
click at [231, 186] on span "October 2025" at bounding box center [221, 192] width 20 height 21
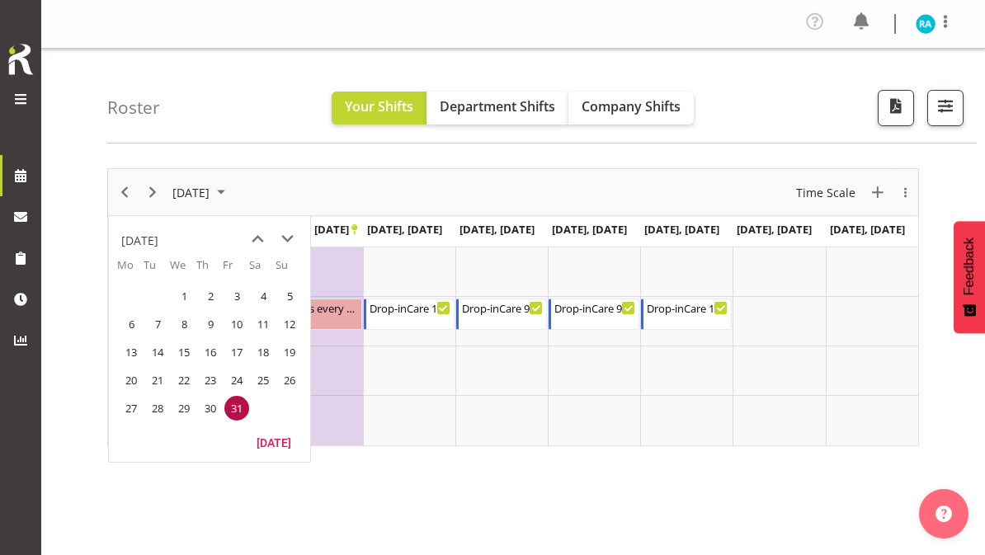
click at [289, 243] on span "next month" at bounding box center [287, 239] width 29 height 30
click at [237, 357] on span "14" at bounding box center [236, 352] width 25 height 25
